Goal: Task Accomplishment & Management: Manage account settings

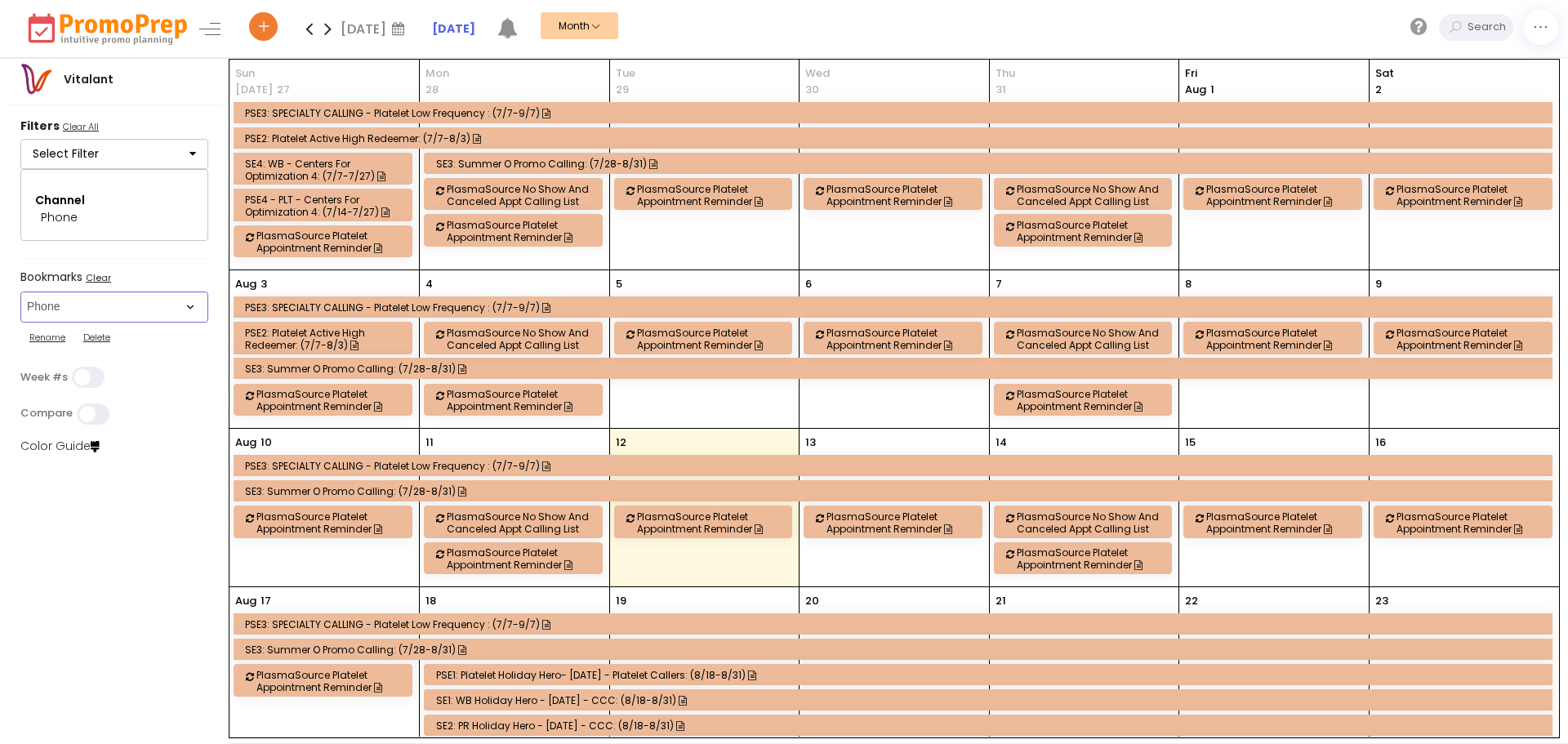
click at [82, 310] on select "Select Bookmark CSC App & App Messaging Center CSC BVR CSC Email CSC Fulfillmen…" at bounding box center [114, 307] width 188 height 31
click at [20, 323] on select "Select Bookmark CSC App & App Messaging Center CSC BVR CSC Email CSC Fulfillmen…" at bounding box center [114, 307] width 188 height 31
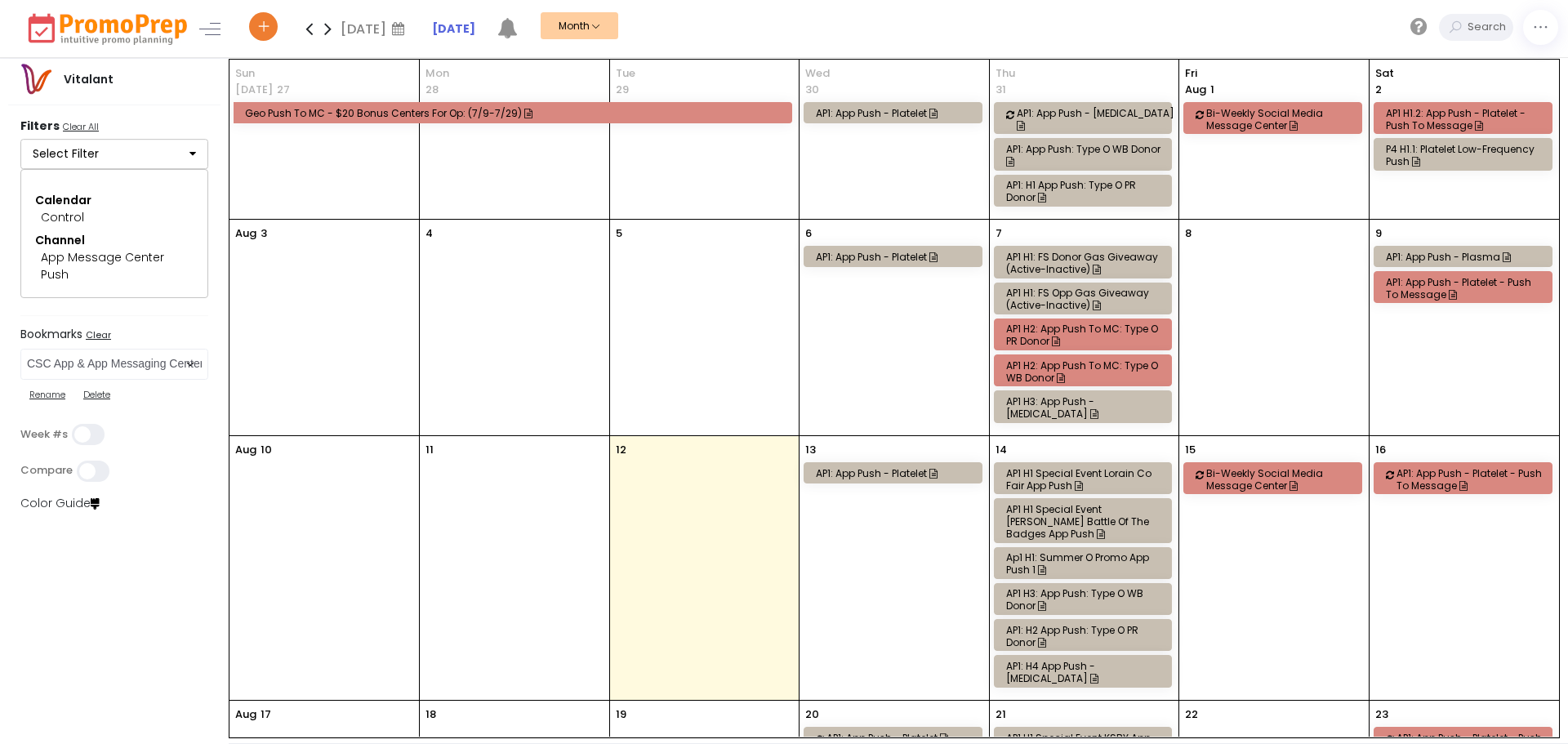
click at [146, 380] on div "Rename Delete" at bounding box center [114, 395] width 188 height 31
click at [143, 366] on select "Select Bookmark CSC App & App Messaging Center CSC BVR CSC Email CSC Fulfillmen…" at bounding box center [114, 364] width 188 height 31
select select "266"
click at [20, 349] on select "Select Bookmark CSC App & App Messaging Center CSC BVR CSC Email CSC Fulfillmen…" at bounding box center [114, 364] width 188 height 31
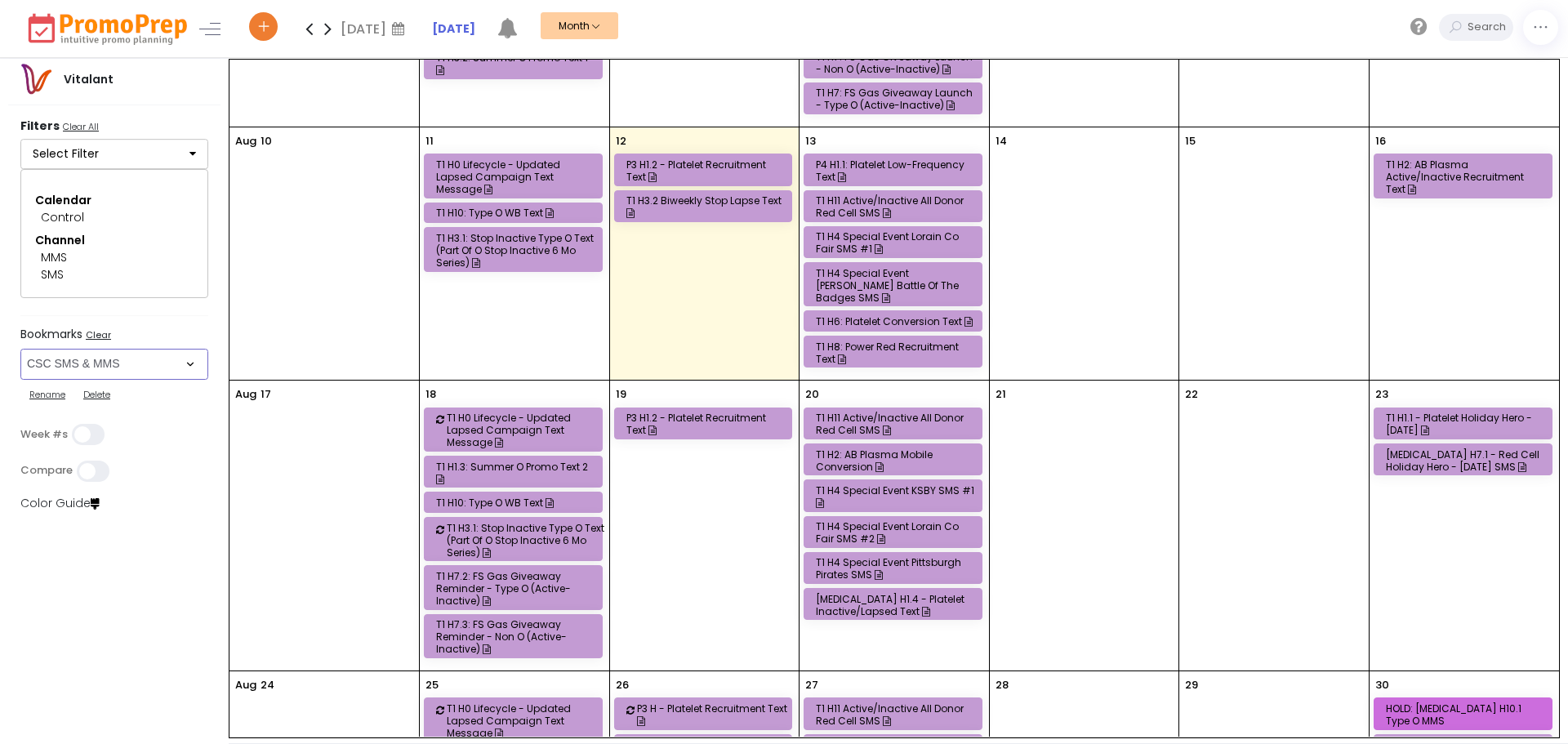
scroll to position [490, 0]
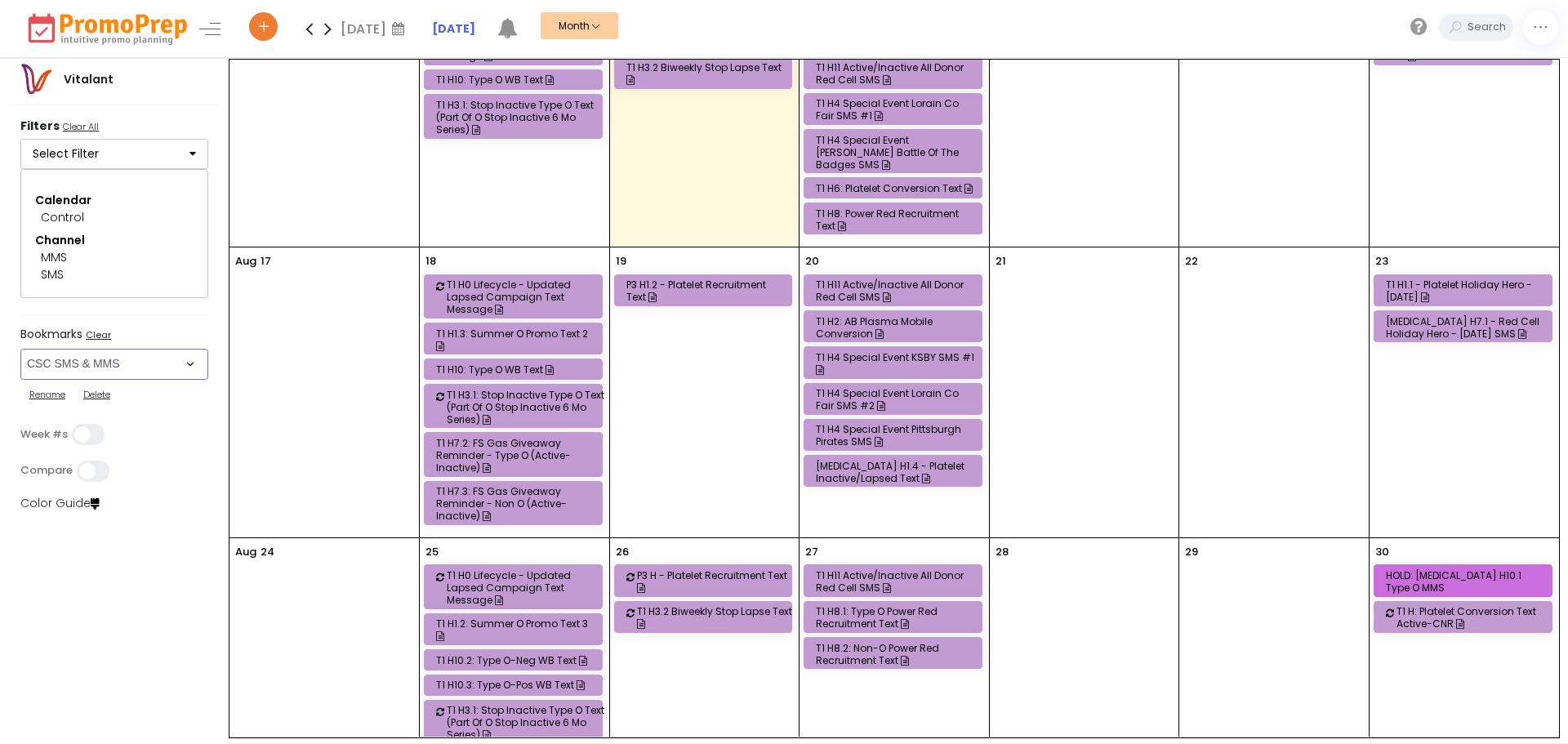
click at [1433, 569] on div "HOLD: [MEDICAL_DATA] H10.1 Type O MMS" at bounding box center [1465, 581] width 159 height 25
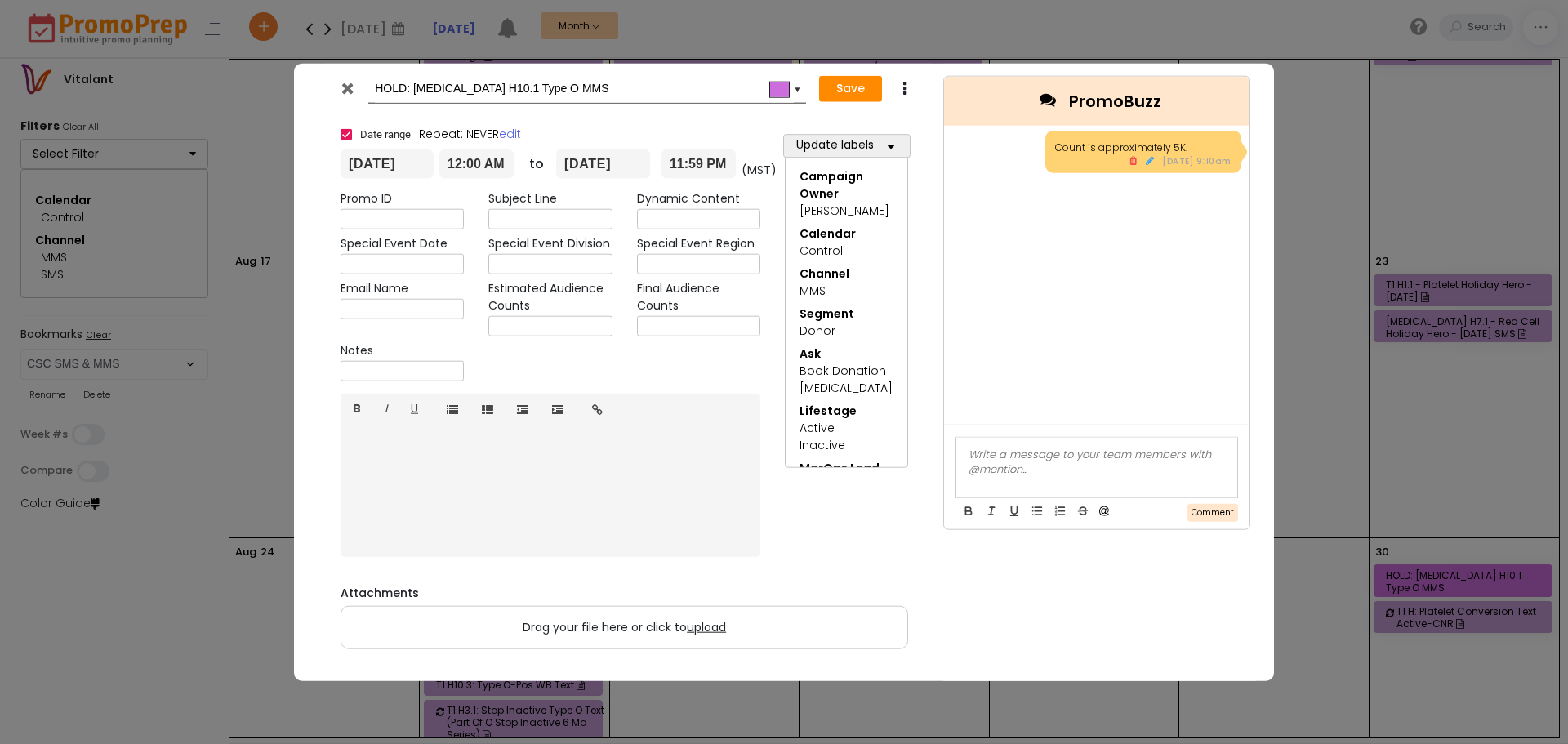
click at [1108, 464] on div at bounding box center [1096, 467] width 281 height 60
click at [356, 92] on div at bounding box center [349, 91] width 40 height 25
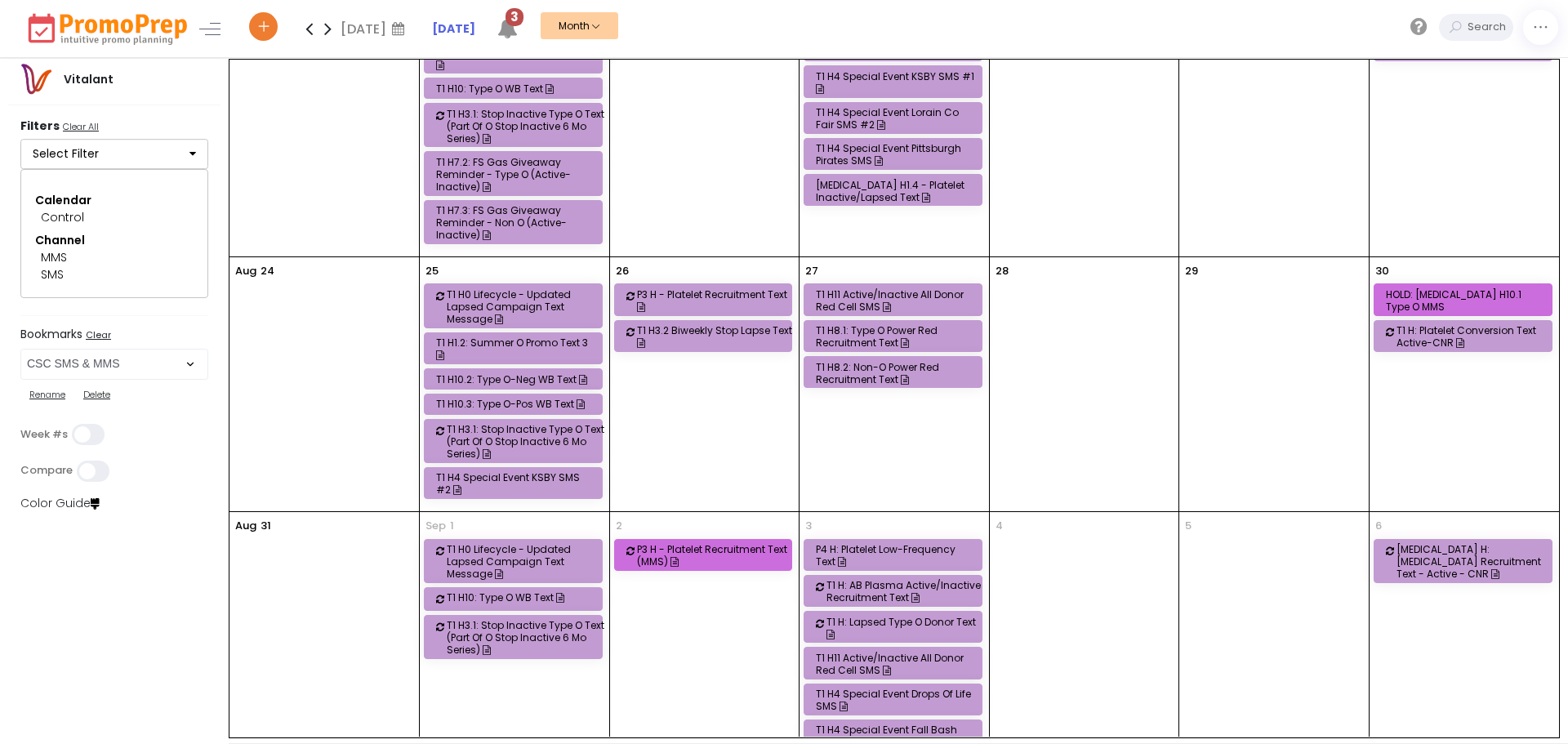
scroll to position [773, 0]
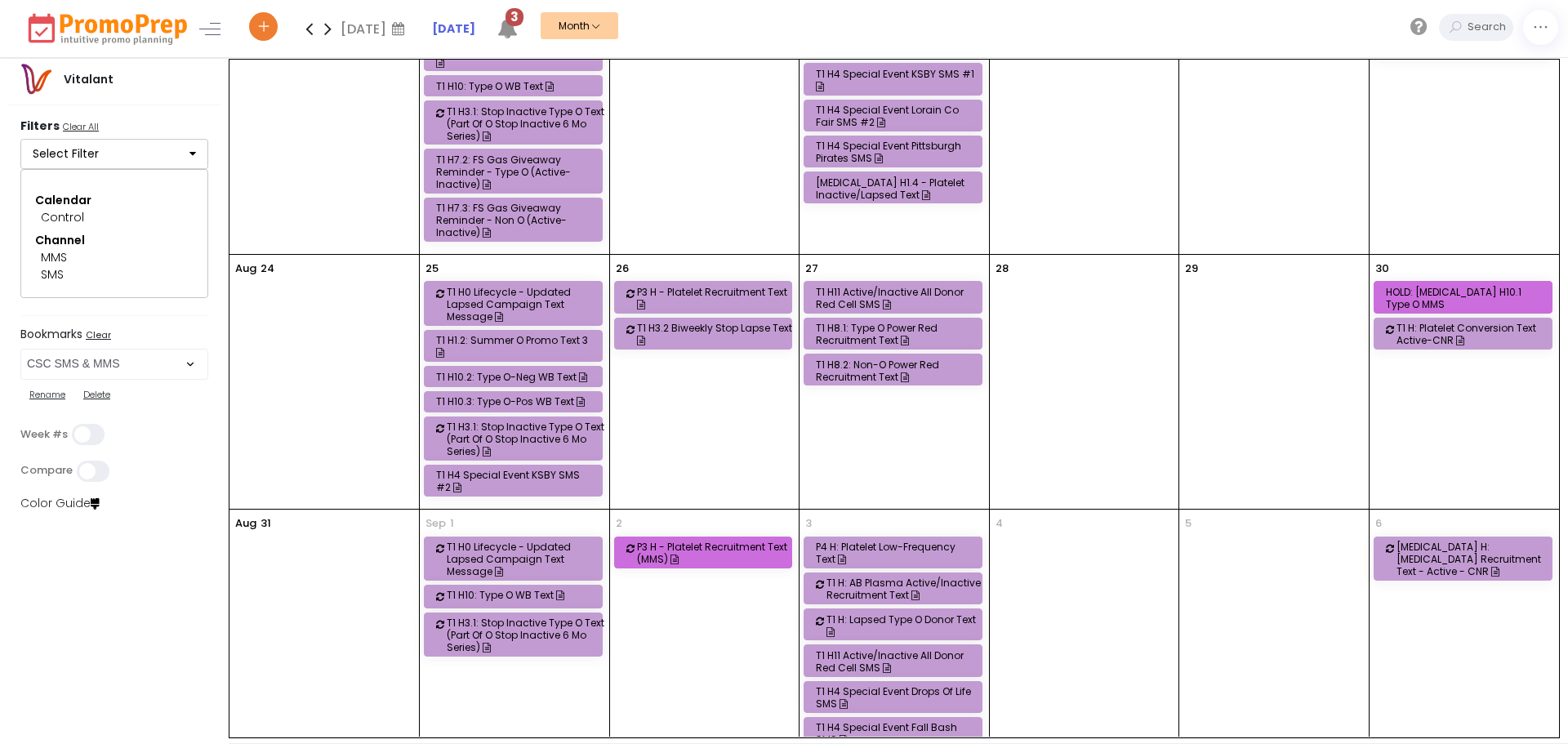
click at [1441, 286] on div "HOLD: [MEDICAL_DATA] H10.1 Type O MMS" at bounding box center [1465, 298] width 159 height 25
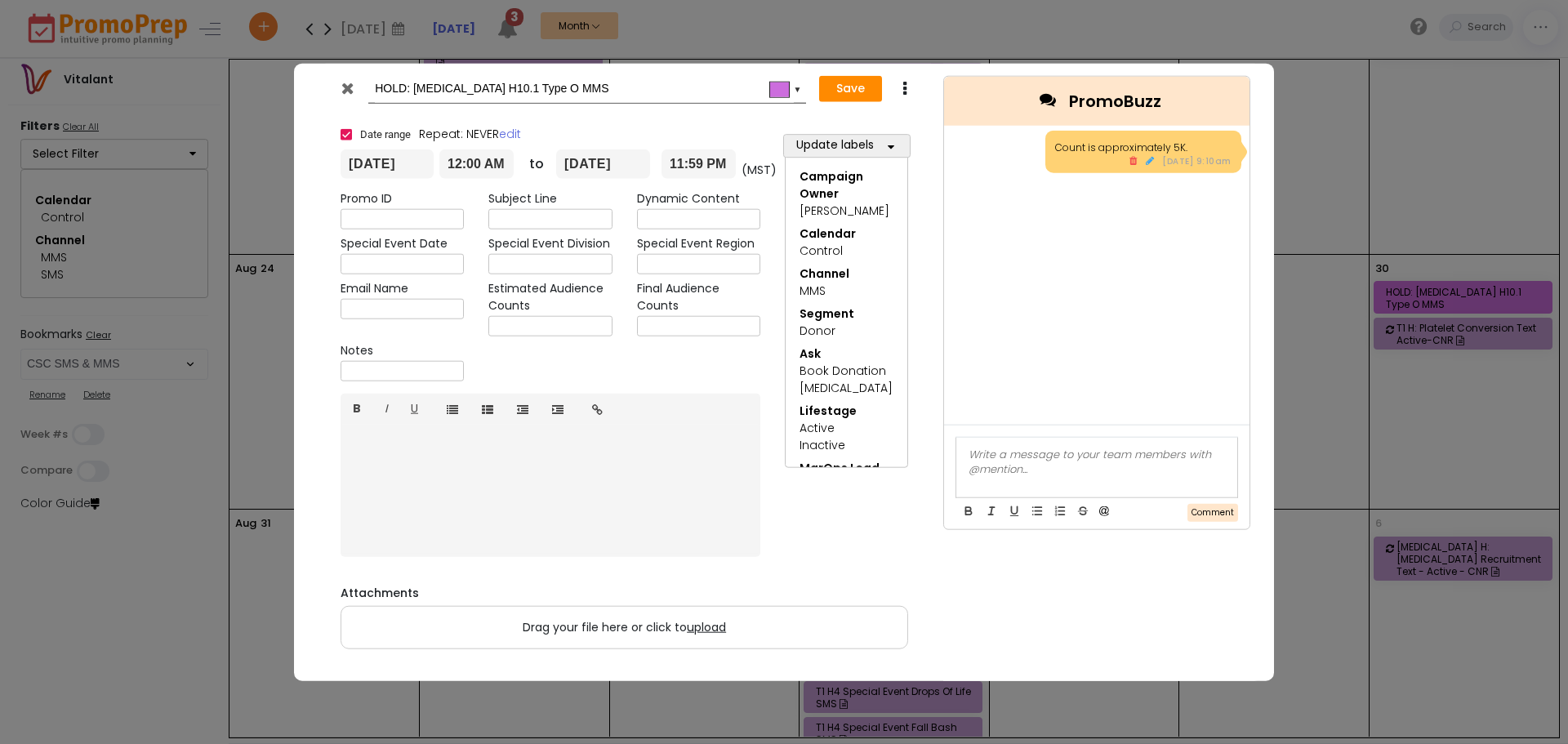
click at [350, 508] on iframe at bounding box center [550, 489] width 419 height 129
click at [1149, 469] on div at bounding box center [1096, 467] width 281 height 60
click at [1129, 452] on div at bounding box center [1097, 454] width 257 height 15
click at [1106, 459] on div "﻿ [PERSON_NAME] ﻿ Can you give me an understanding of the count based on the se…" at bounding box center [1097, 458] width 257 height 75
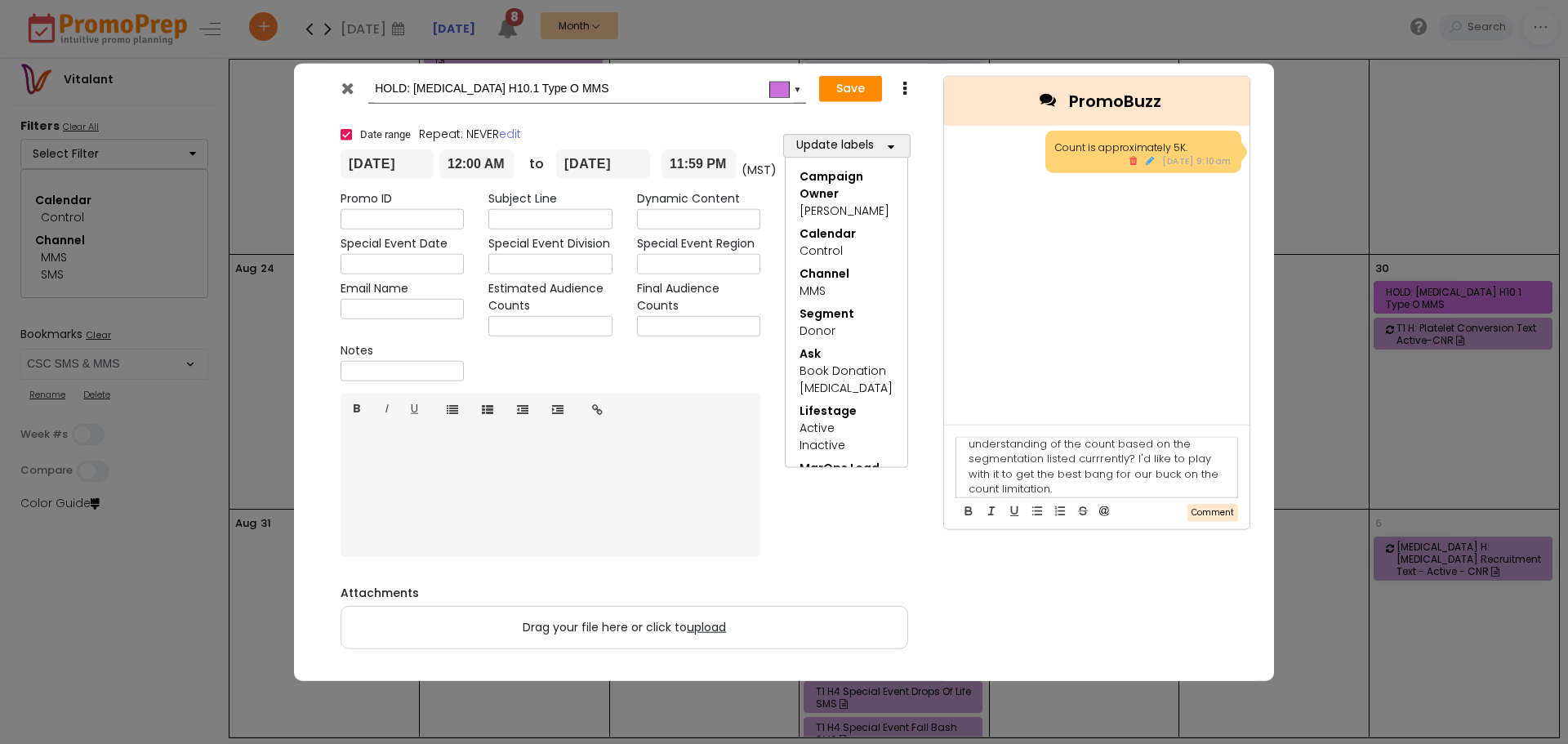
click at [1094, 459] on div "﻿ [PERSON_NAME] ﻿ Can you give me an understanding of the count based on the se…" at bounding box center [1097, 458] width 257 height 75
click at [1200, 505] on button "Comment" at bounding box center [1213, 512] width 51 height 18
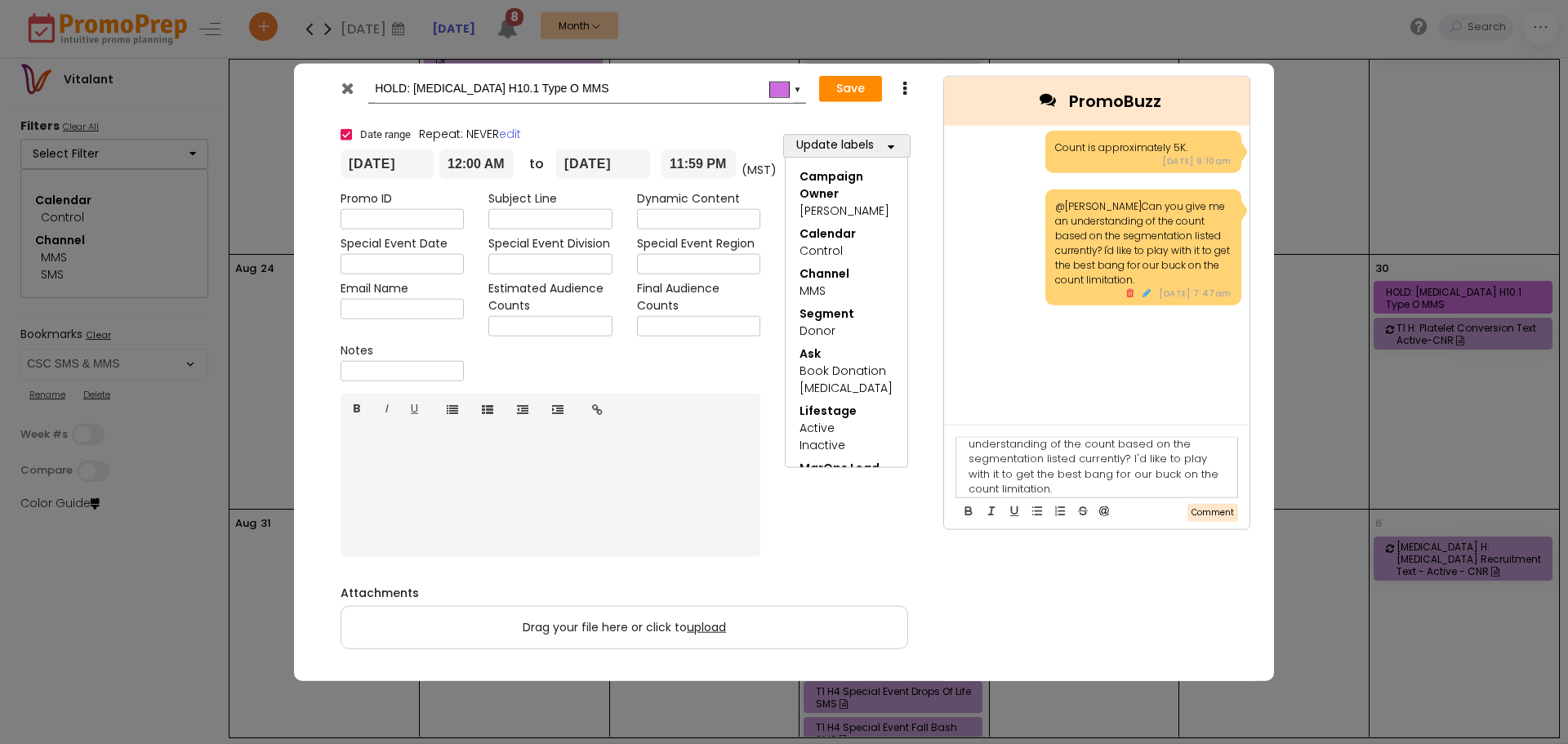
scroll to position [0, 0]
click at [833, 93] on button "Save" at bounding box center [850, 89] width 63 height 26
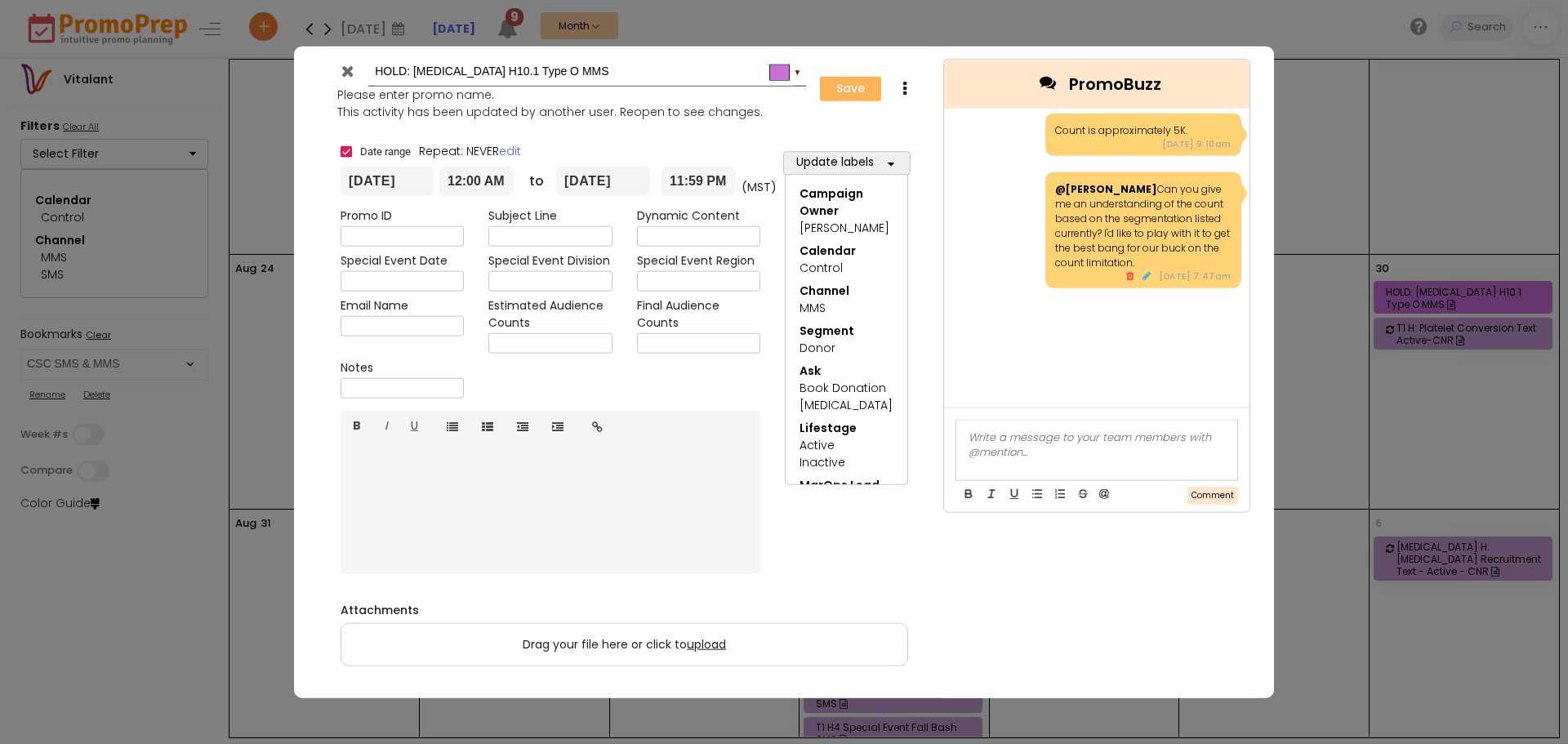
type input "[DATE]"
type input "00:00"
type input "[DATE]"
type input "23:59"
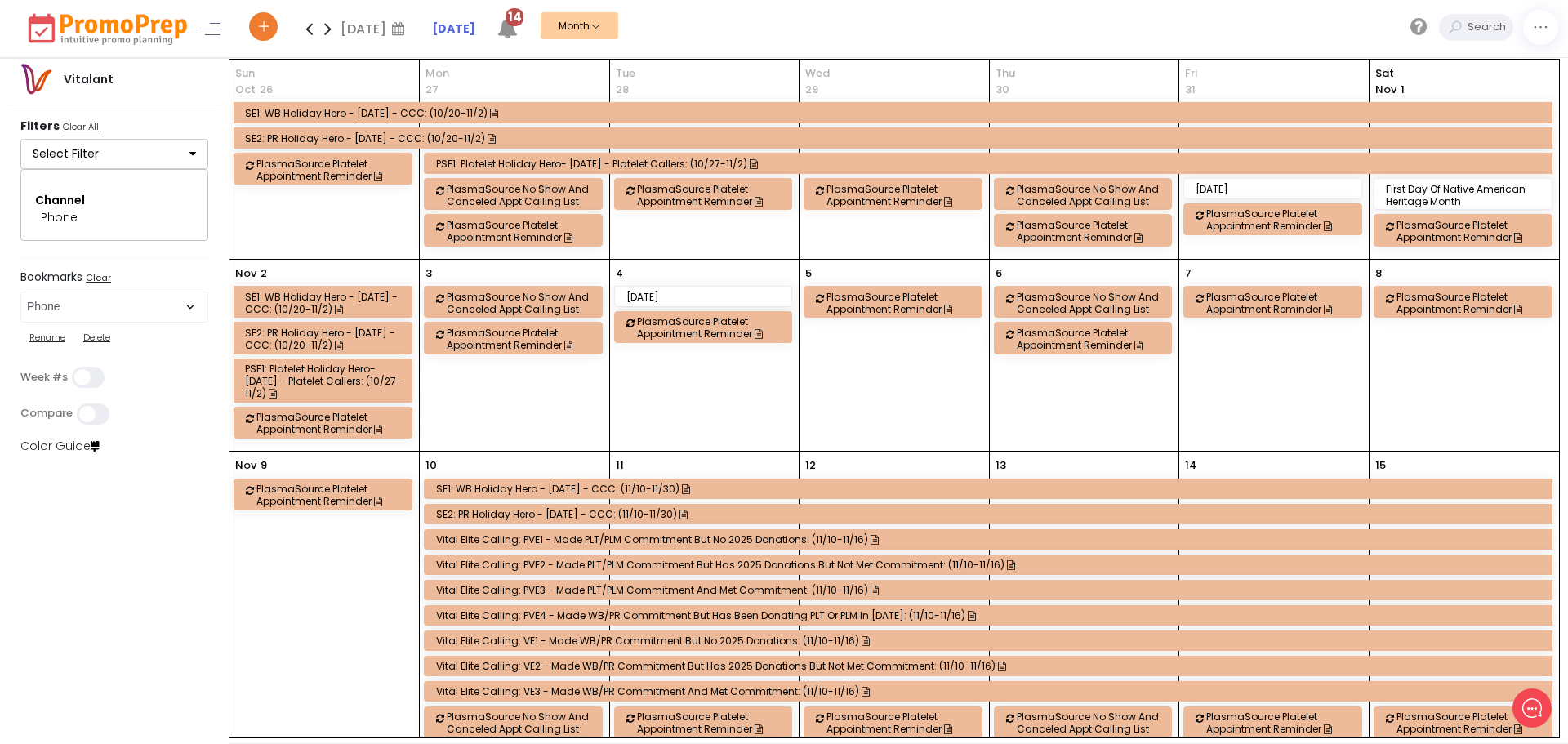
scroll to position [82, 0]
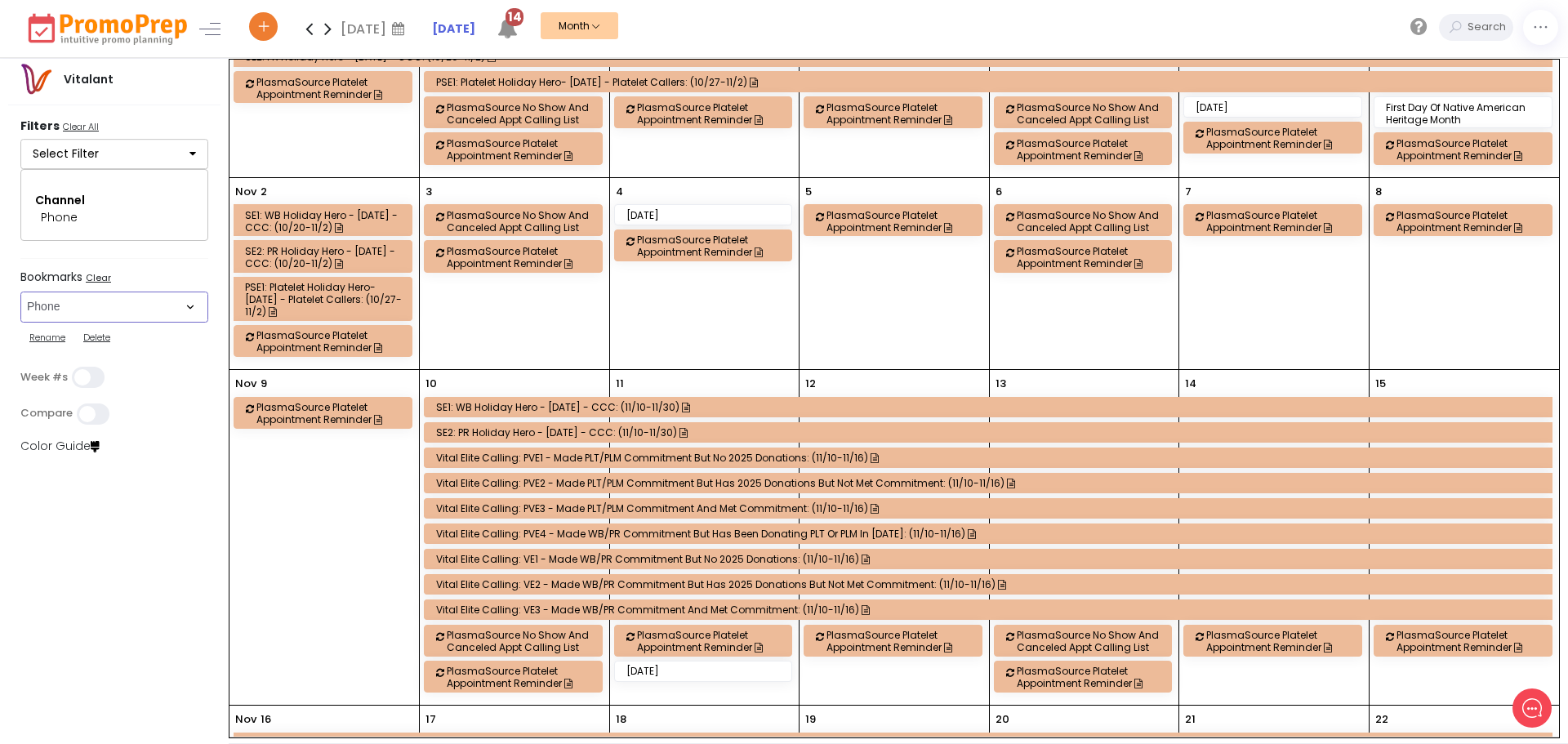
click at [108, 294] on select "Select Bookmark CSC App & App Messaging Center CSC BVR CSC Email CSC Fulfillmen…" at bounding box center [114, 307] width 188 height 31
select select "260"
click at [20, 323] on select "Select Bookmark CSC App & App Messaging Center CSC BVR CSC Email CSC Fulfillmen…" at bounding box center [114, 307] width 188 height 31
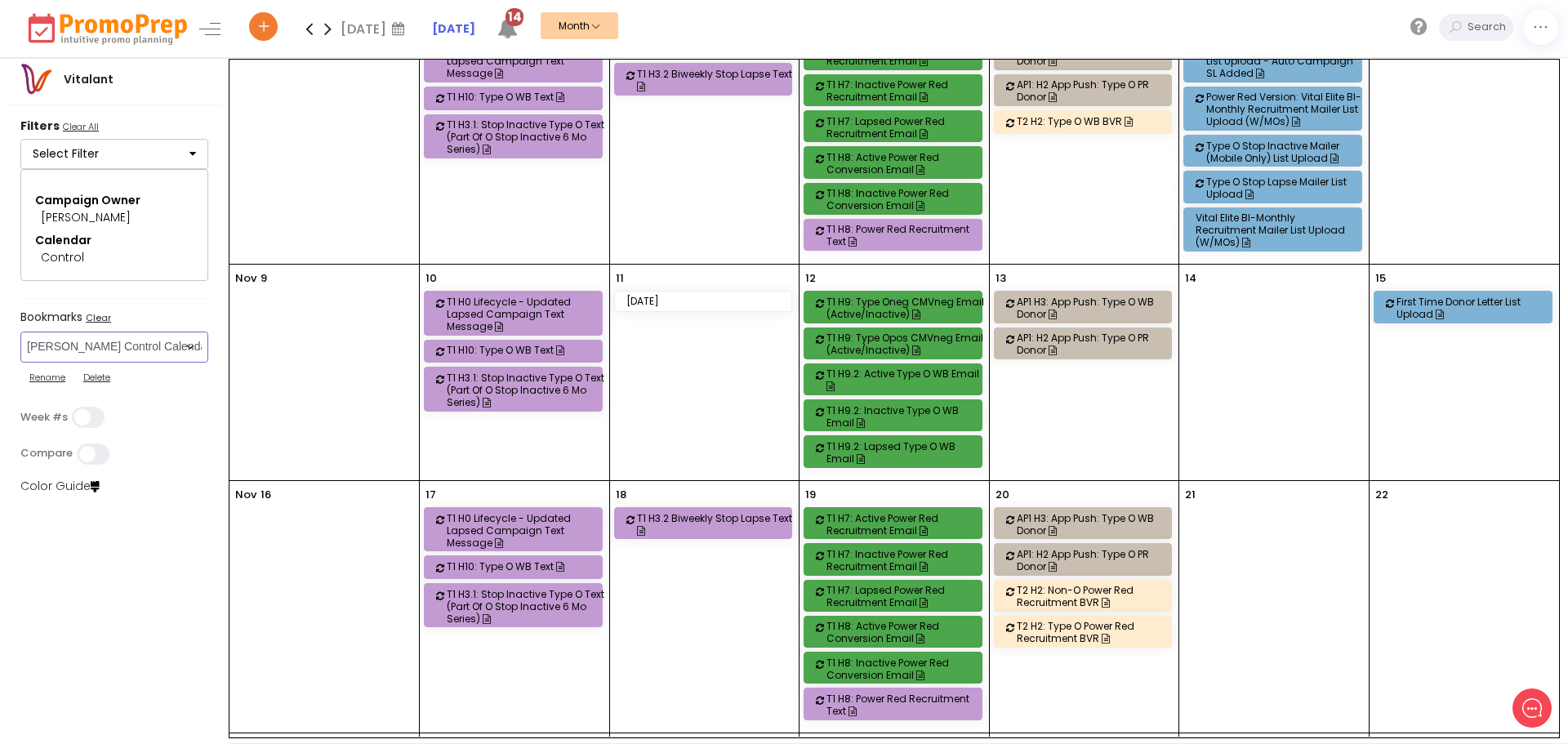
scroll to position [0, 0]
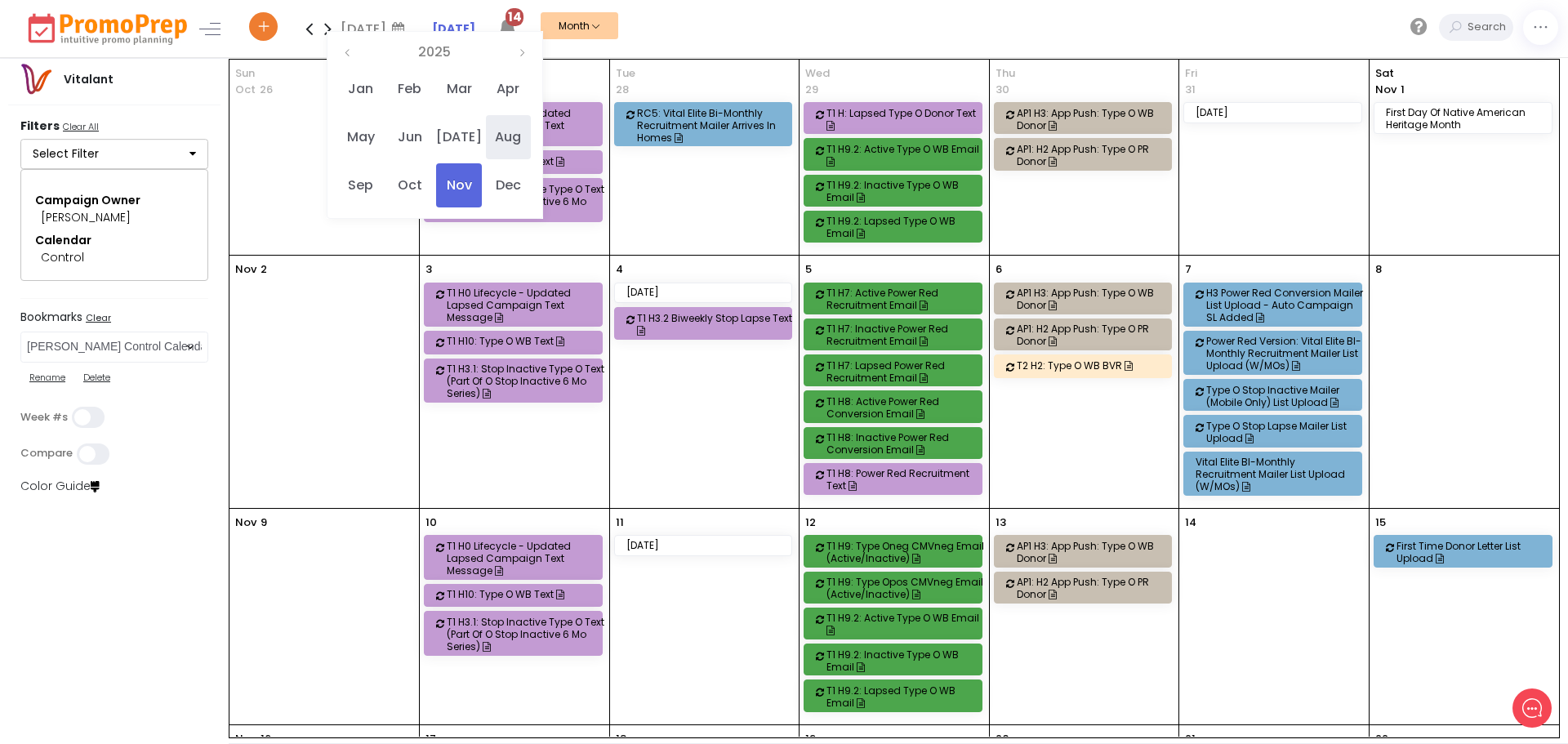
click at [531, 133] on span "Aug" at bounding box center [508, 137] width 45 height 44
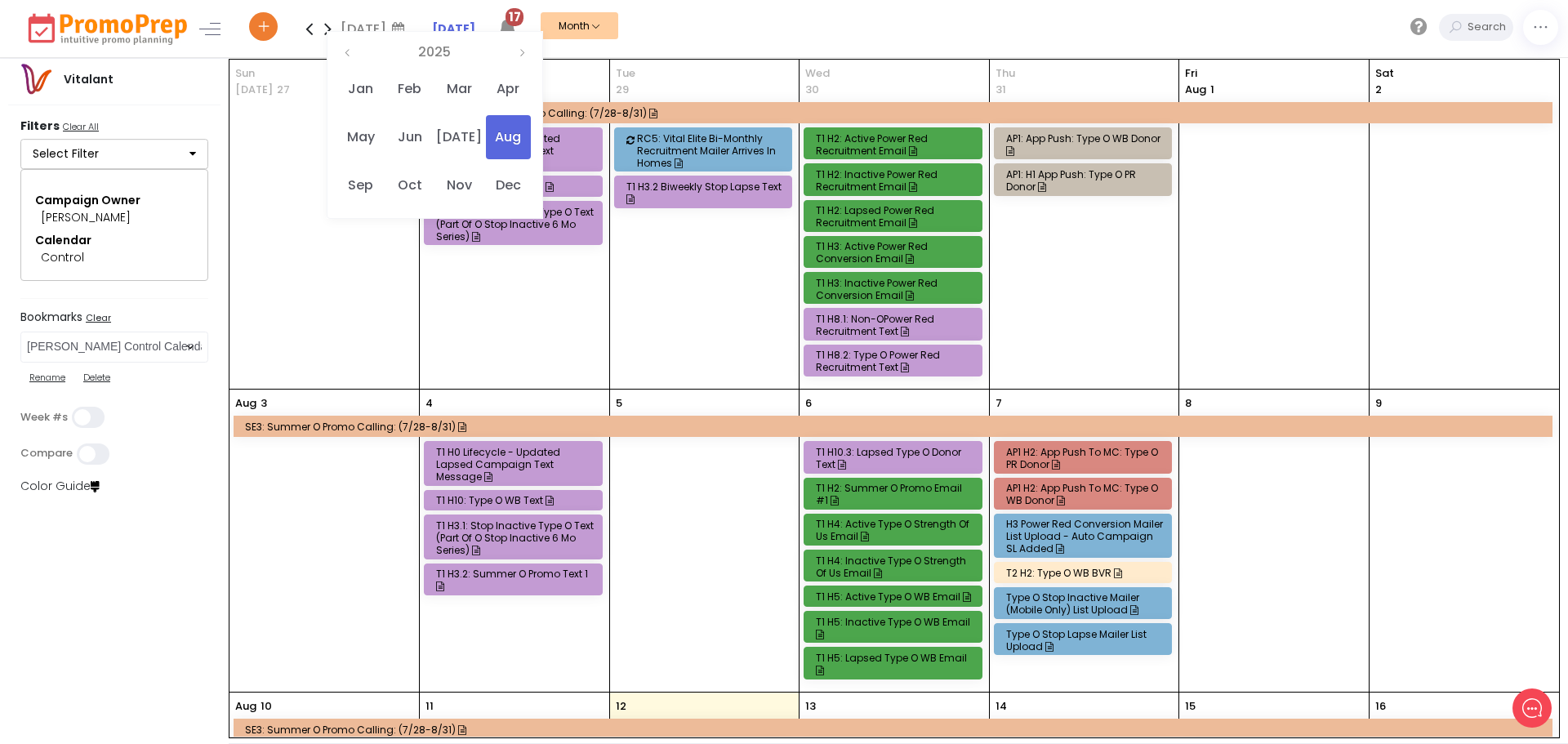
click at [875, 454] on div "T1 H10.3: Lapsed Type O Donor Text" at bounding box center [895, 458] width 159 height 25
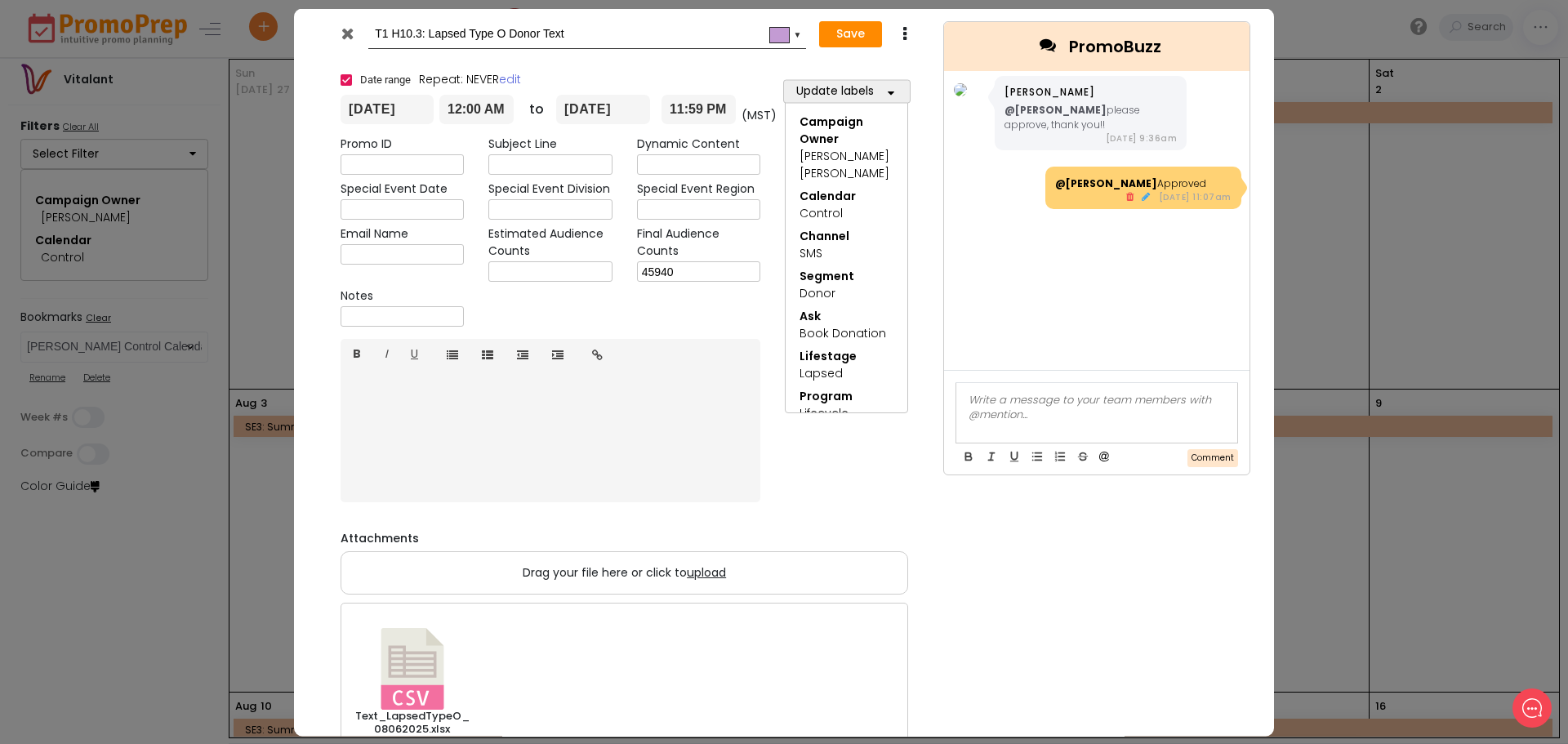
click at [346, 35] on icon at bounding box center [347, 33] width 12 height 17
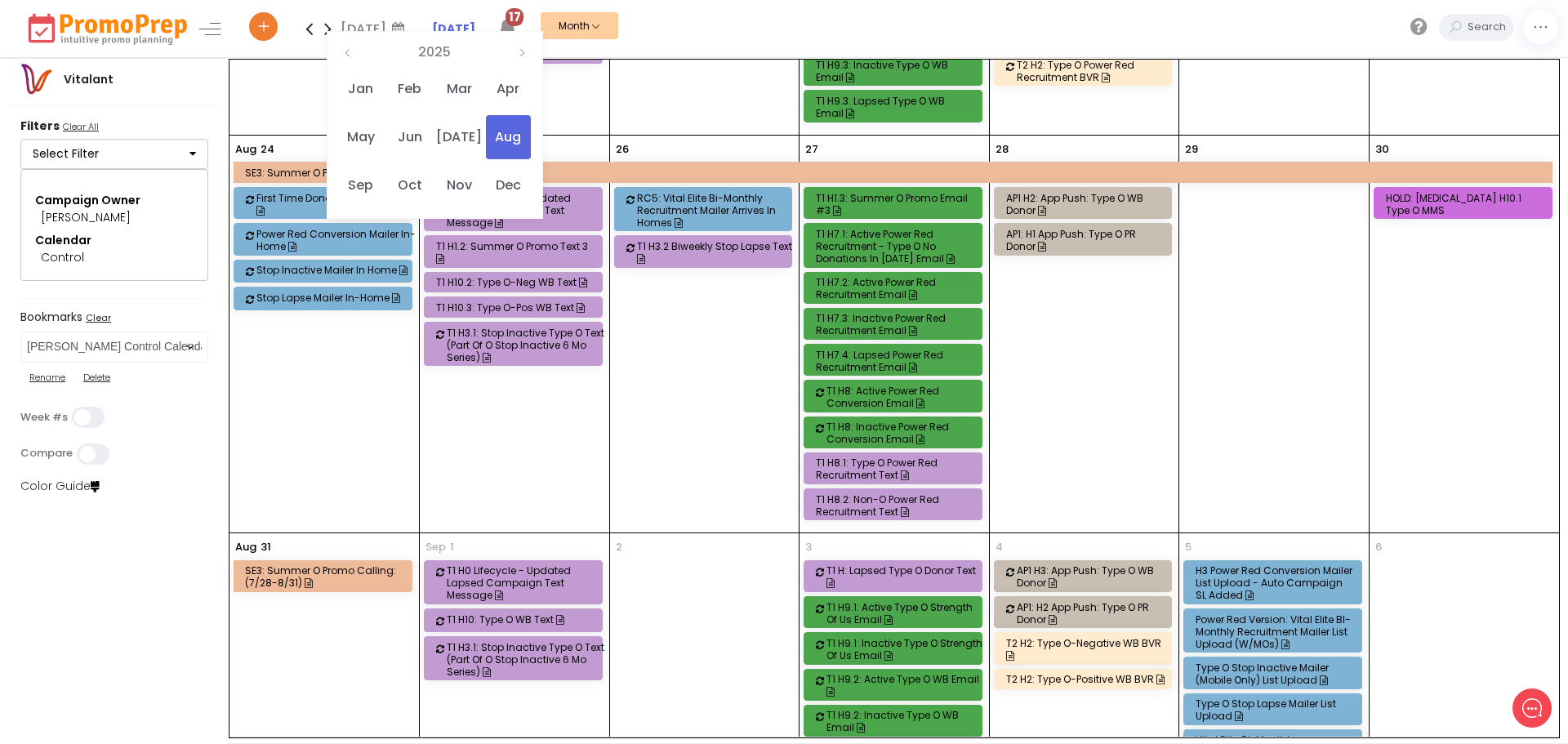
scroll to position [1150, 0]
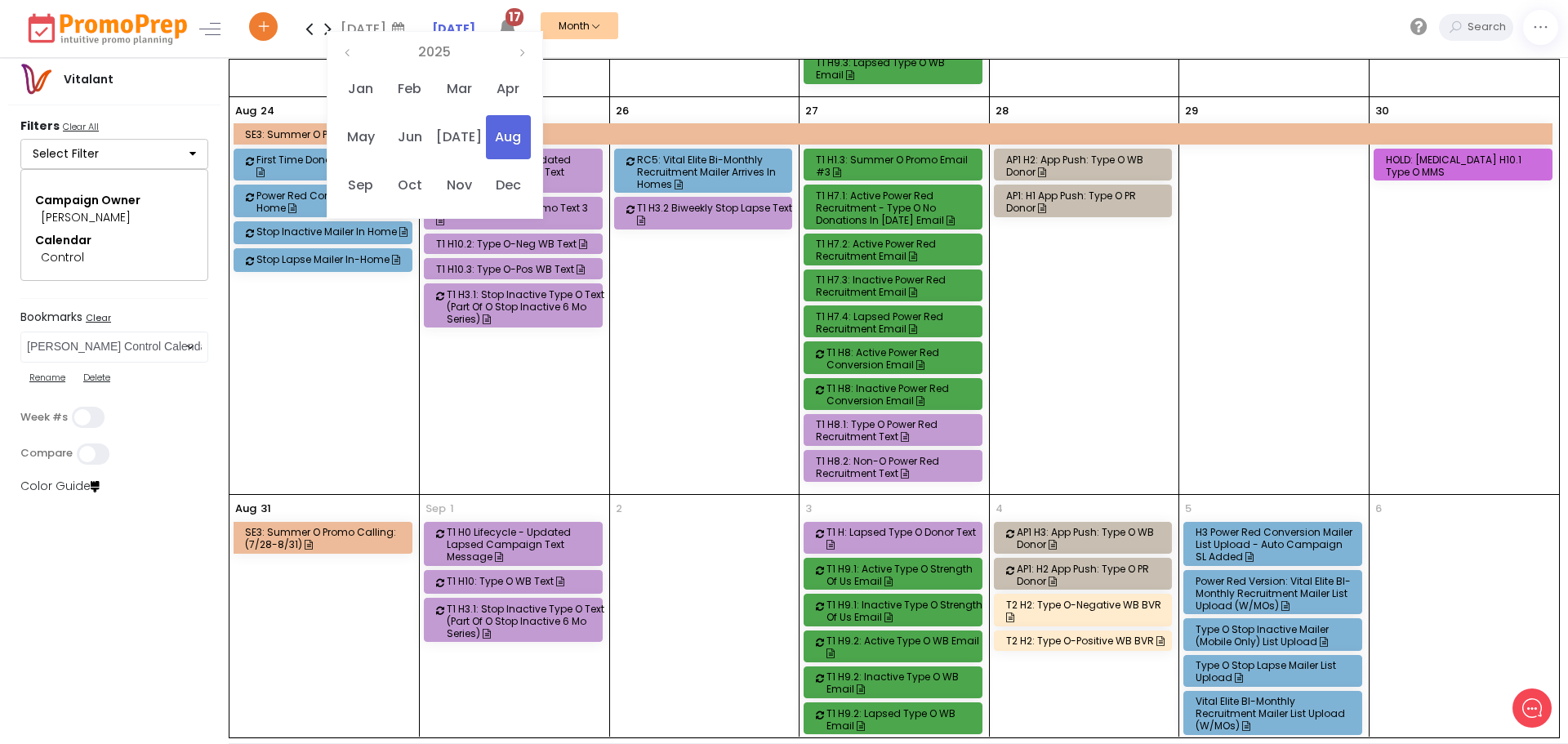
click at [1465, 160] on div "30 HOLD: T3 H10.1 Type O MMS" at bounding box center [1463, 296] width 189 height 398
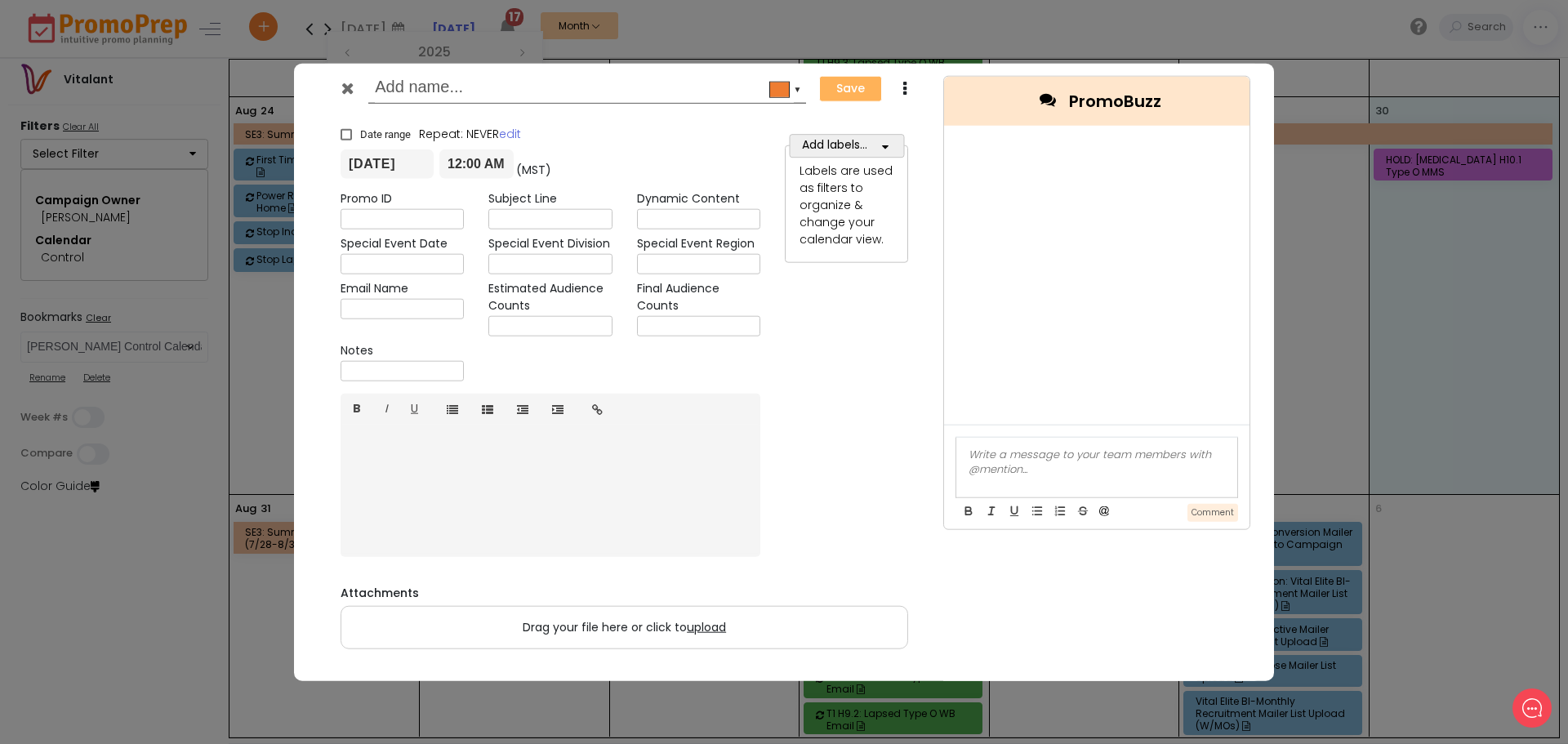
click at [354, 92] on div at bounding box center [349, 91] width 40 height 25
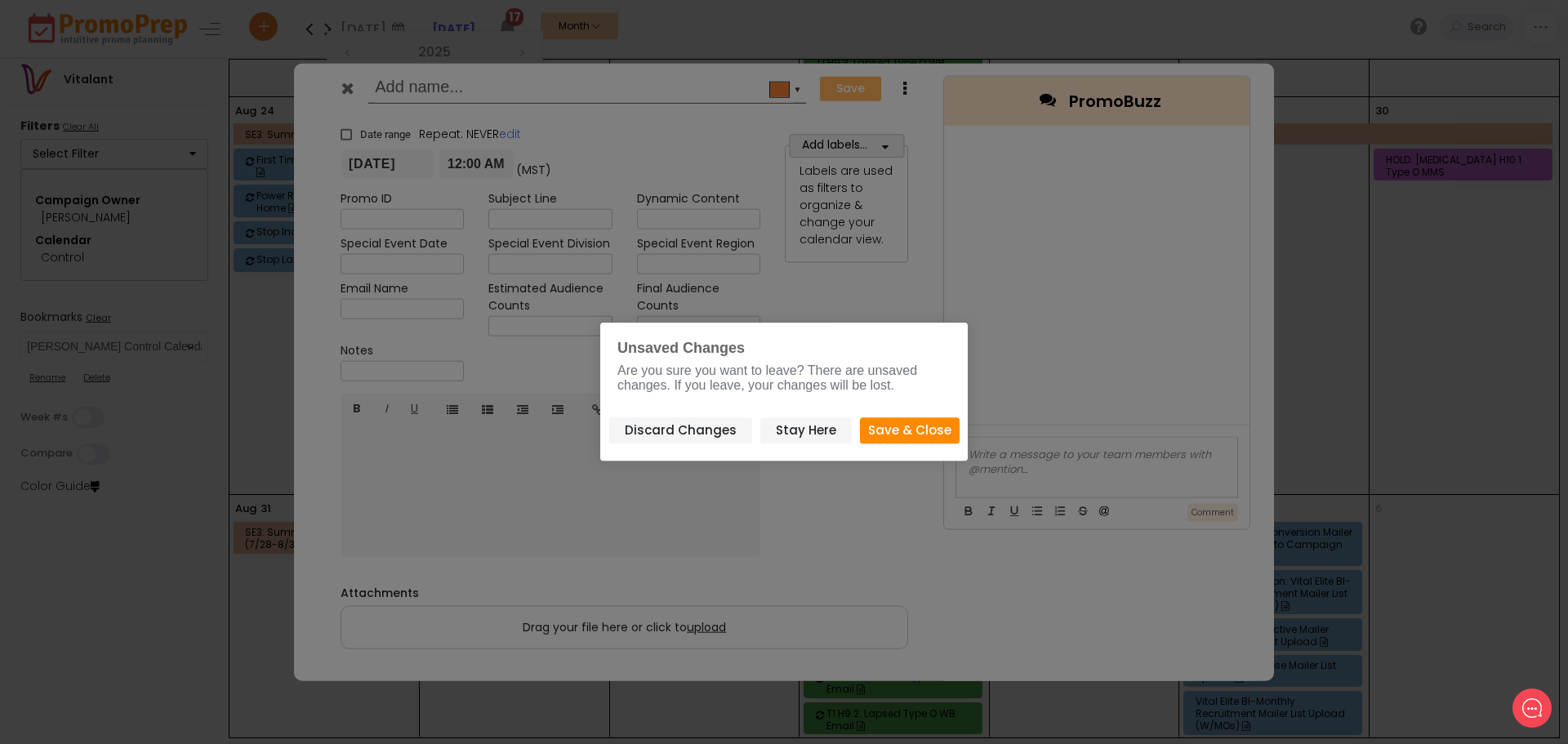
click at [687, 414] on div "Discard Changes Stay Here Save & Close" at bounding box center [784, 425] width 333 height 40
click at [687, 429] on button "Discard Changes" at bounding box center [681, 431] width 143 height 27
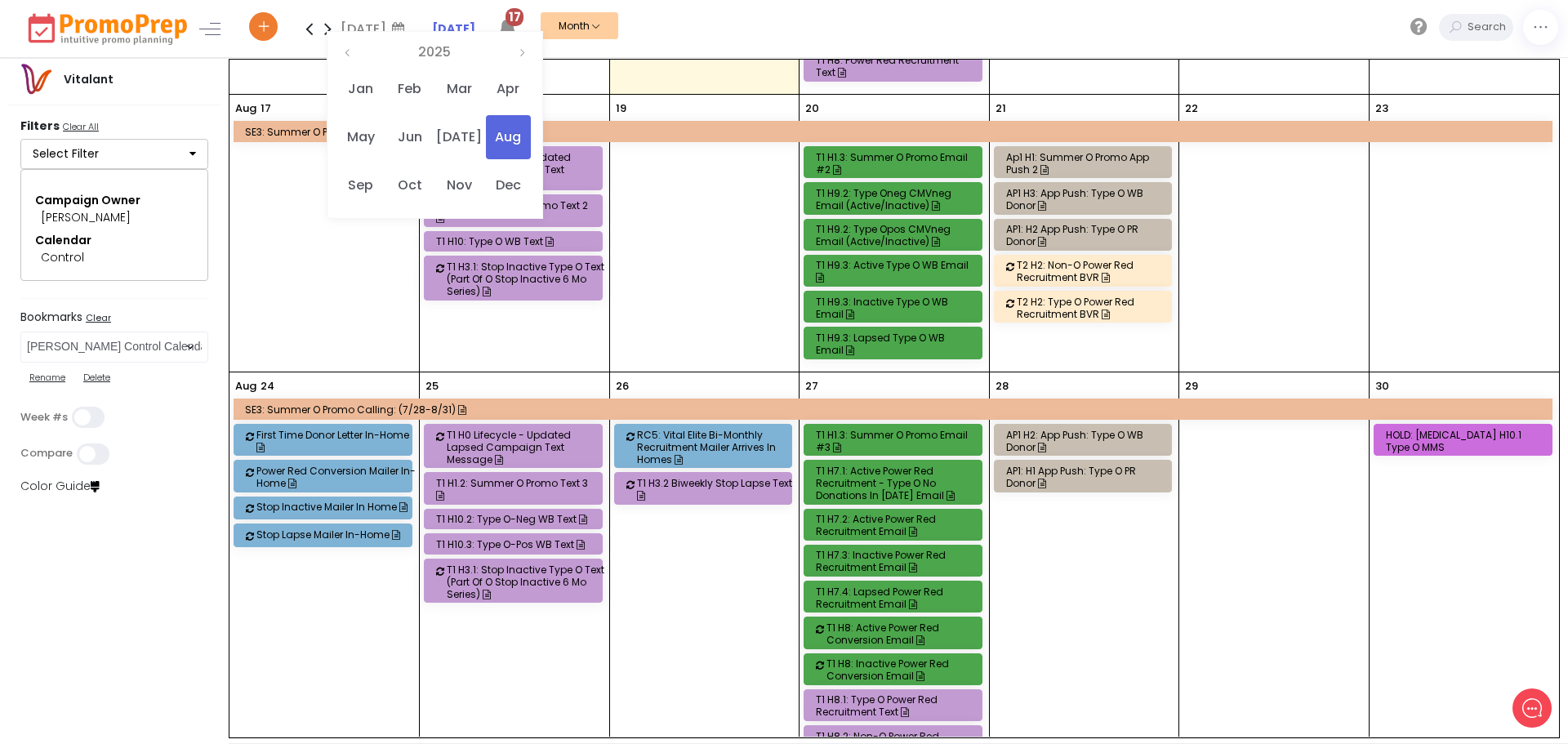
scroll to position [824, 0]
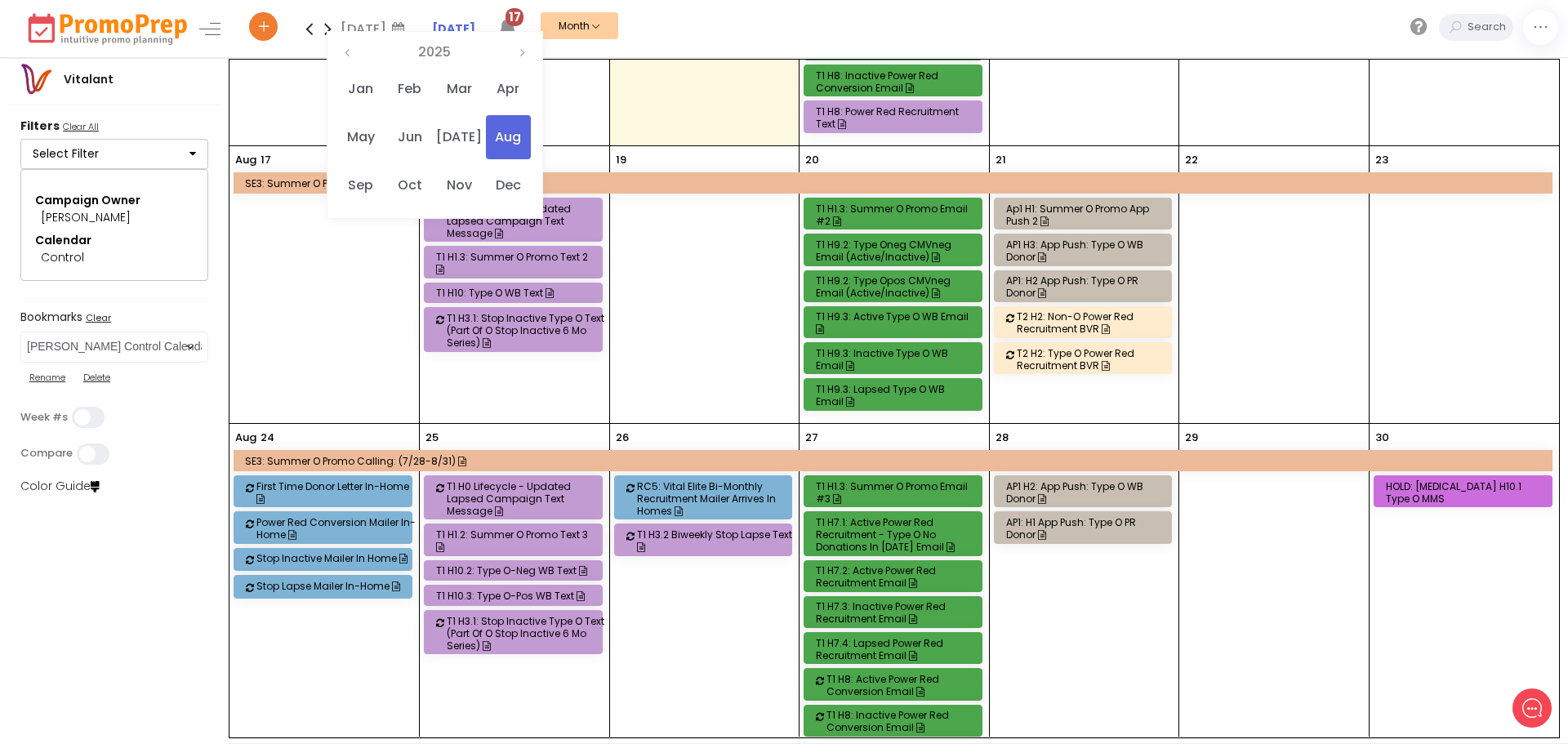
click at [880, 238] on div "T1 H9.2: Type Oneg CMVneg Email (Active/Inactive)" at bounding box center [895, 251] width 159 height 25
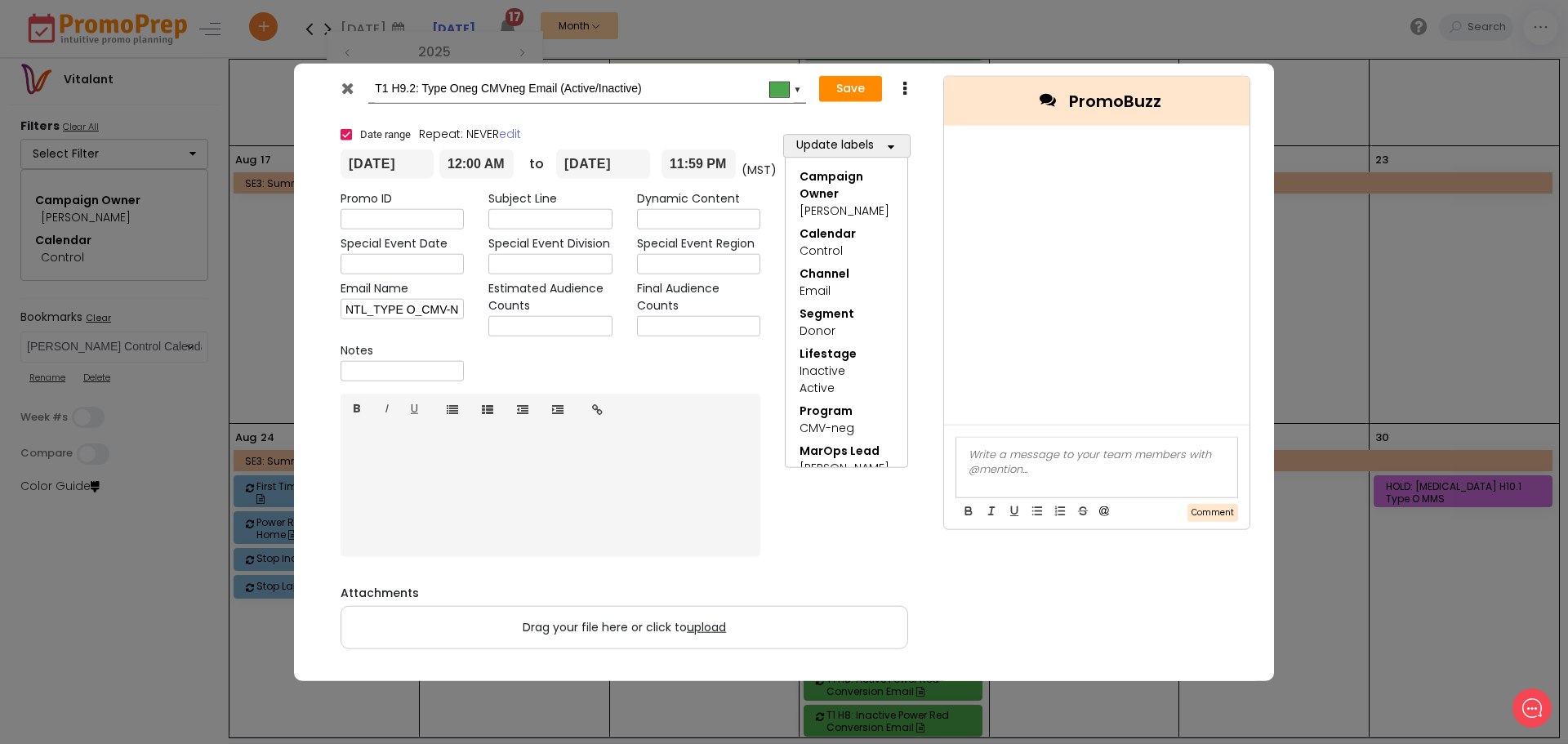
click at [352, 84] on icon at bounding box center [347, 87] width 12 height 17
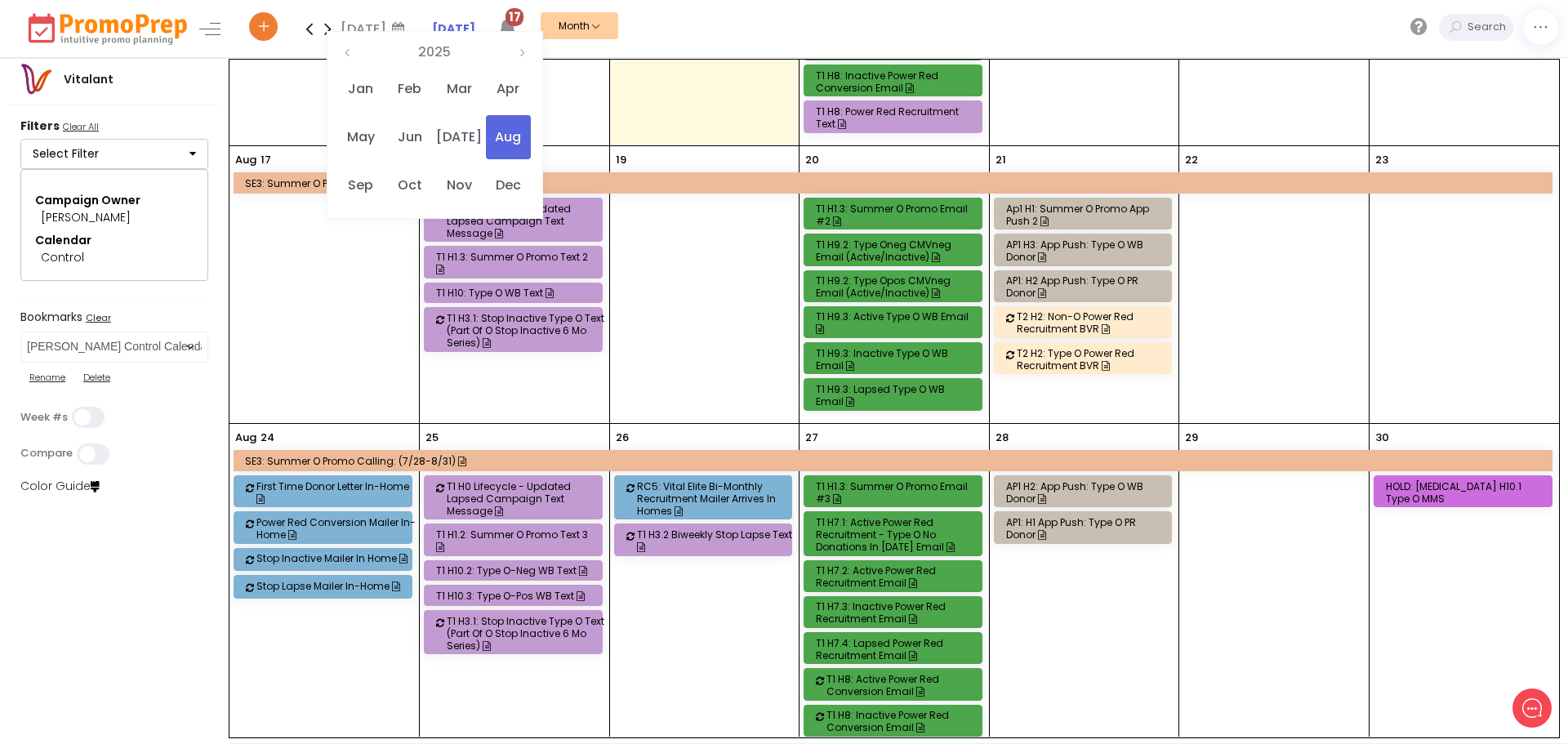
click at [899, 274] on div "T1 H9.2: Type Opos CMVneg Email (Active/Inactive)" at bounding box center [895, 287] width 159 height 25
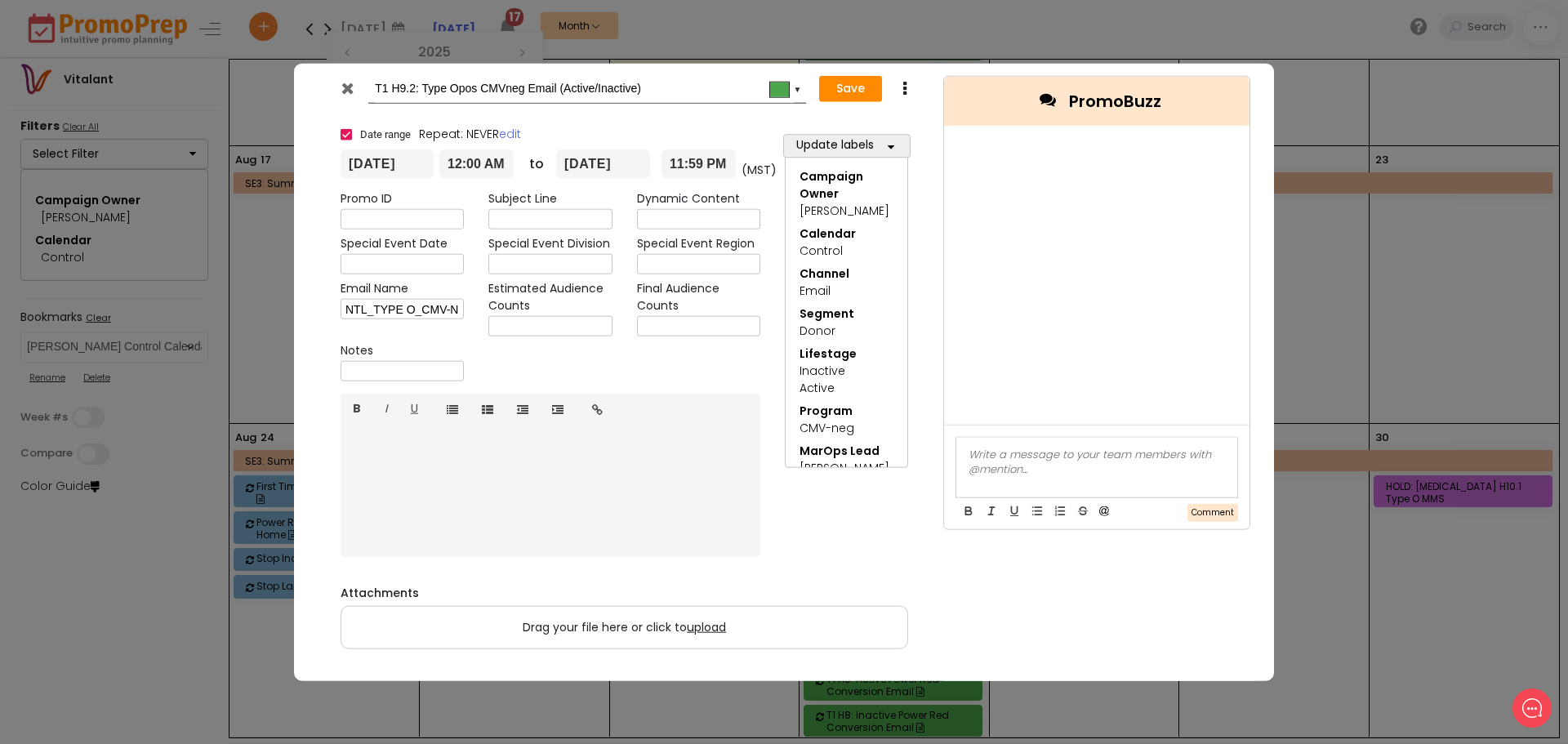
click at [903, 84] on icon at bounding box center [904, 89] width 12 height 17
click at [913, 146] on icon at bounding box center [918, 151] width 11 height 14
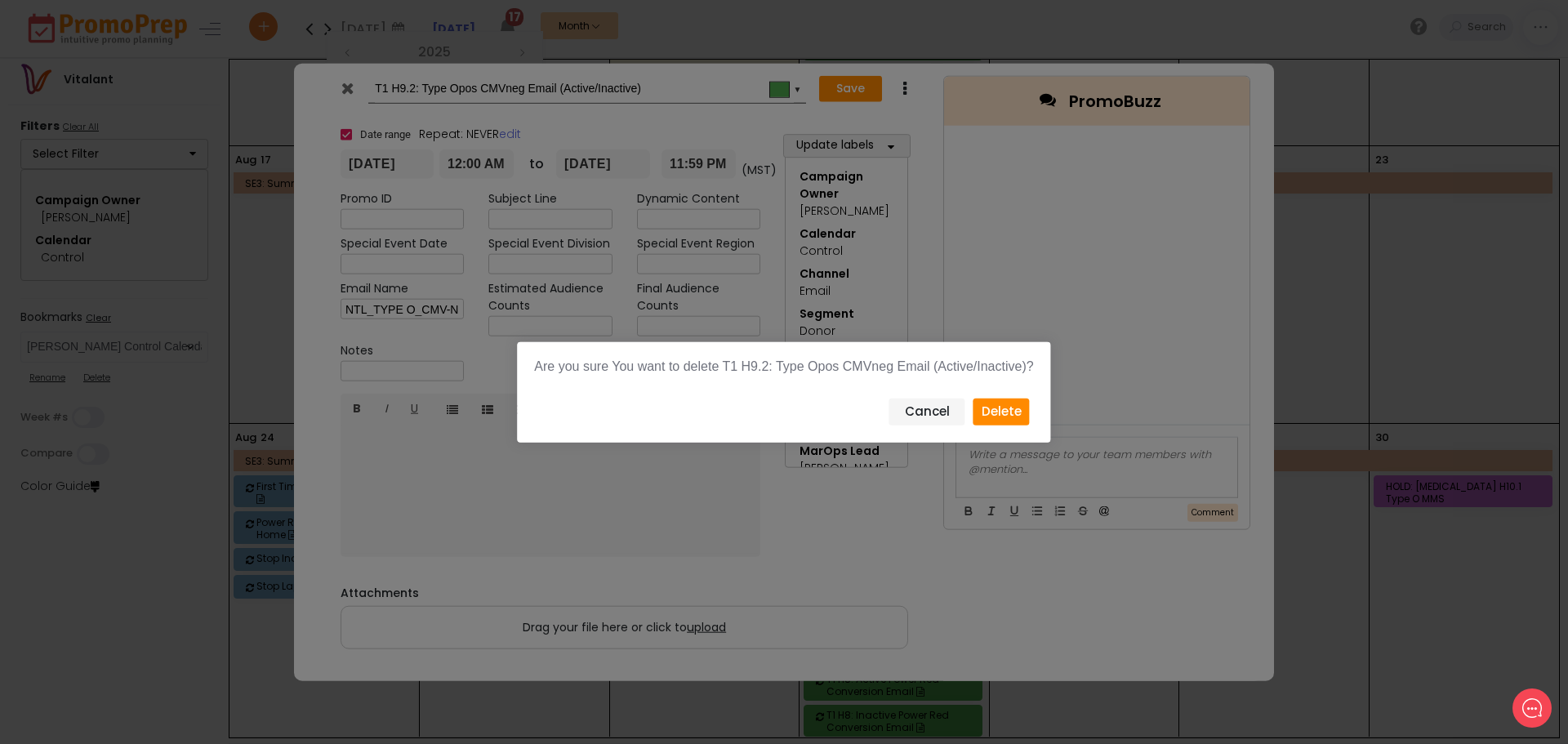
click at [995, 410] on button "Delete" at bounding box center [1002, 412] width 56 height 27
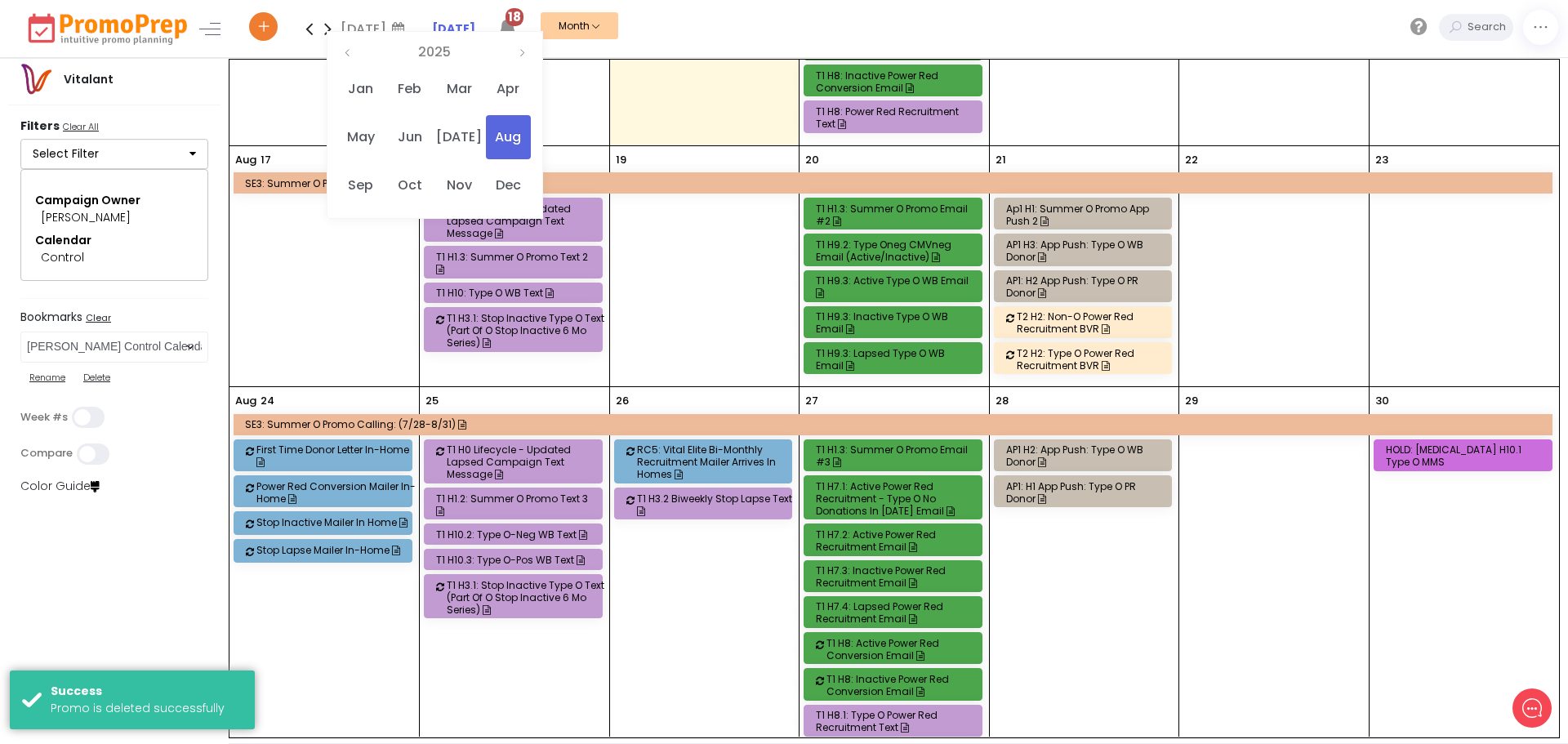
click at [923, 239] on div "T1 H9.2: Type Oneg CMVneg Email (Active/Inactive)" at bounding box center [895, 251] width 159 height 25
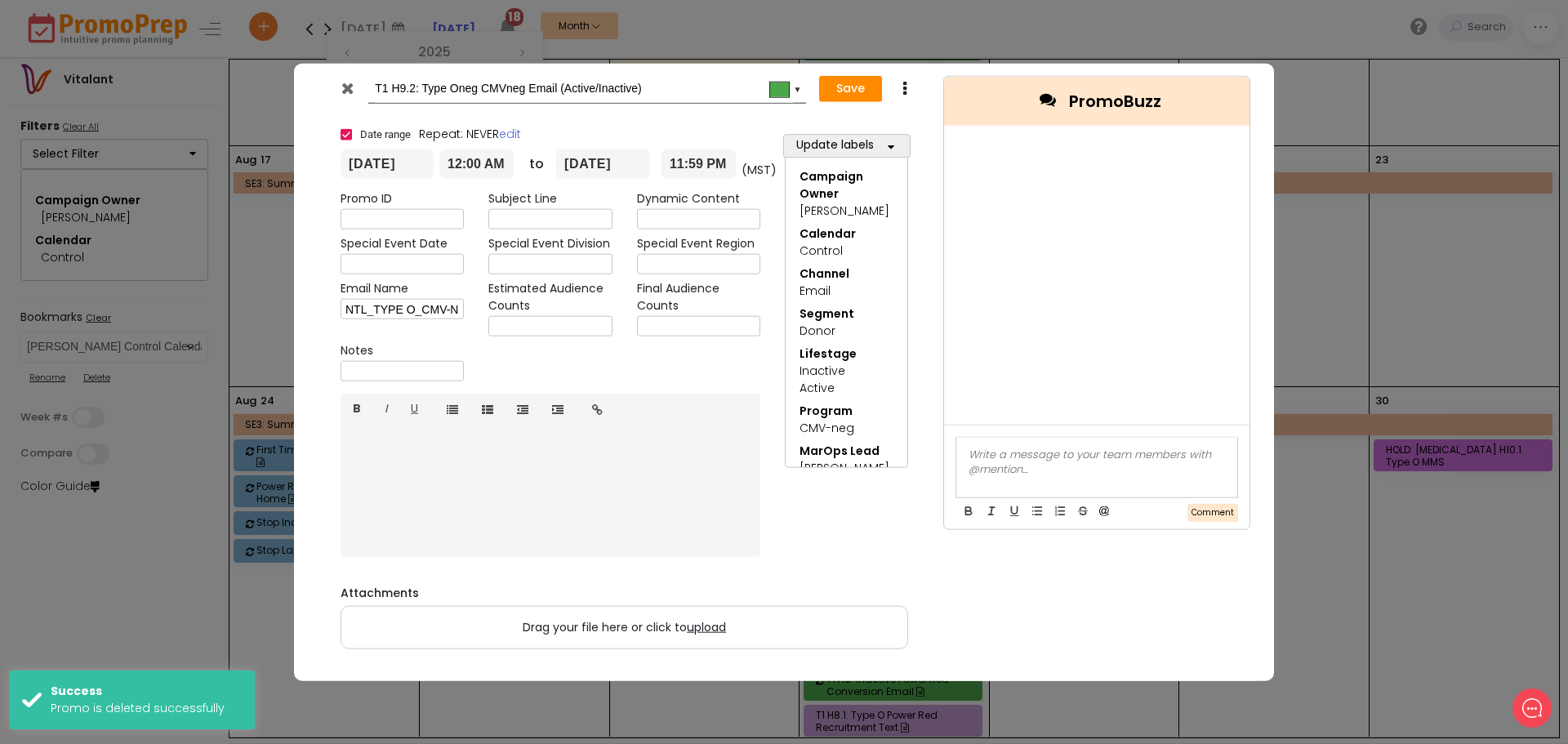
click at [903, 98] on link "Duplicate Delete" at bounding box center [904, 90] width 12 height 18
click at [906, 85] on icon at bounding box center [904, 89] width 12 height 17
click at [916, 150] on icon at bounding box center [918, 151] width 11 height 14
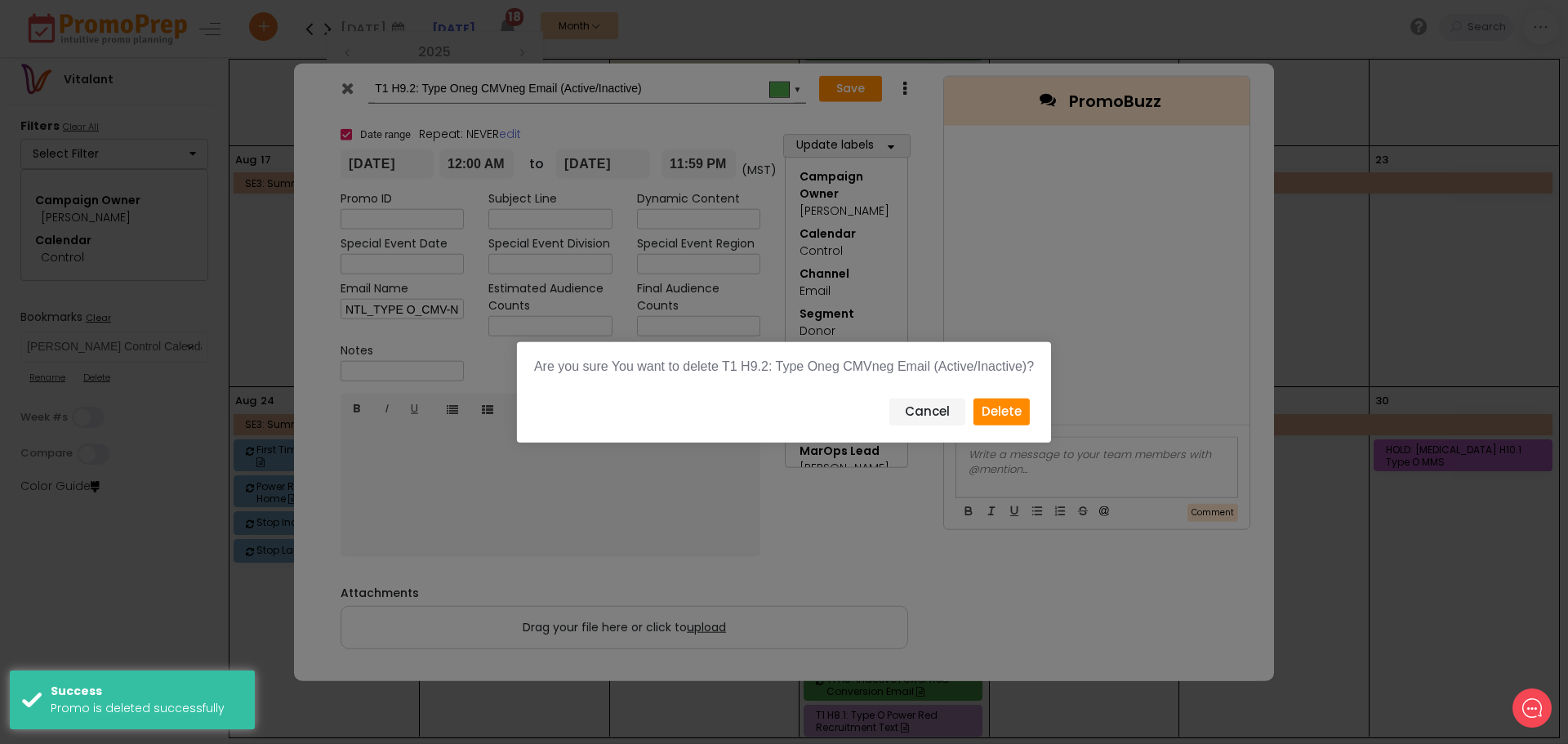
click at [1003, 405] on button "Delete" at bounding box center [1002, 412] width 56 height 27
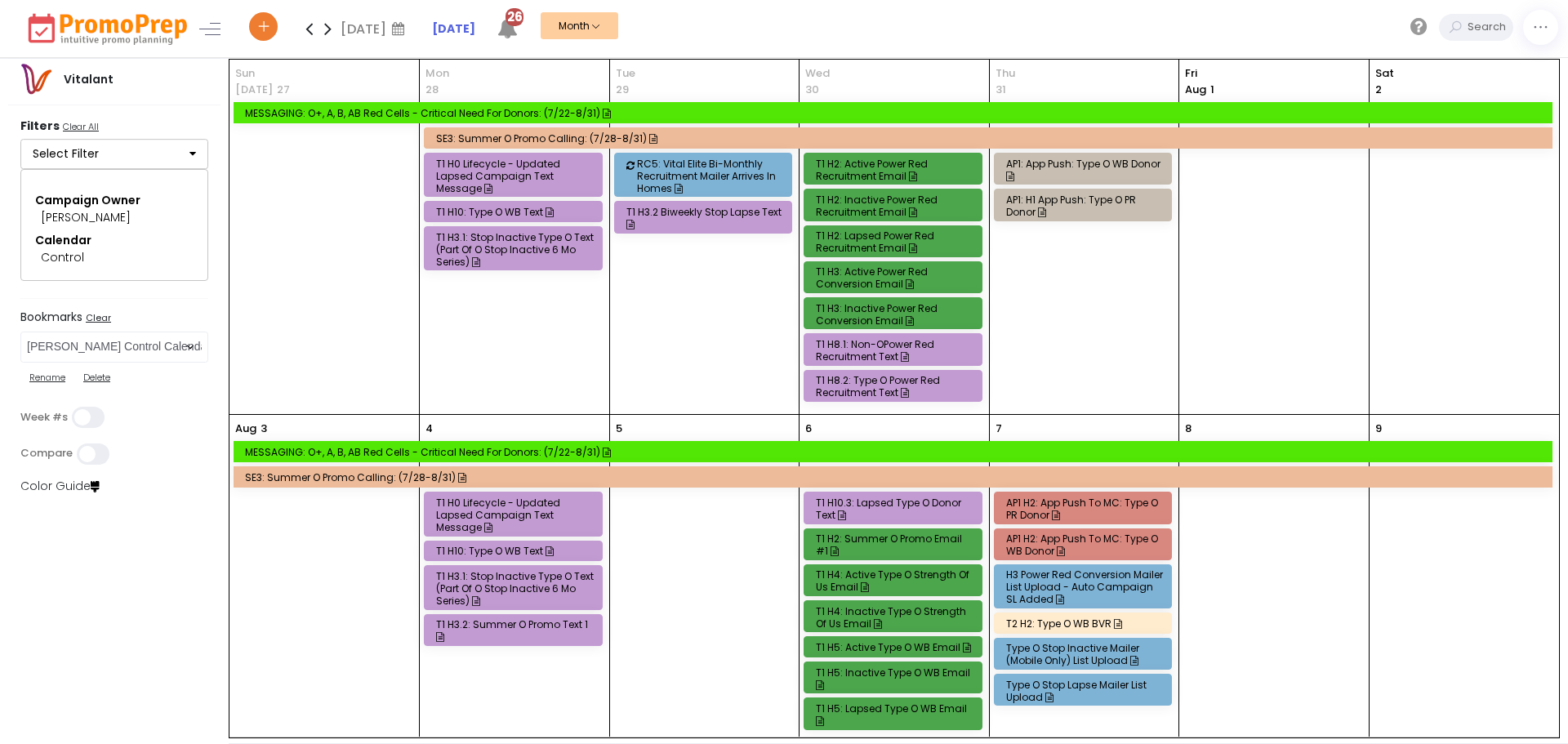
select select "260"
